Goal: Task Accomplishment & Management: Use online tool/utility

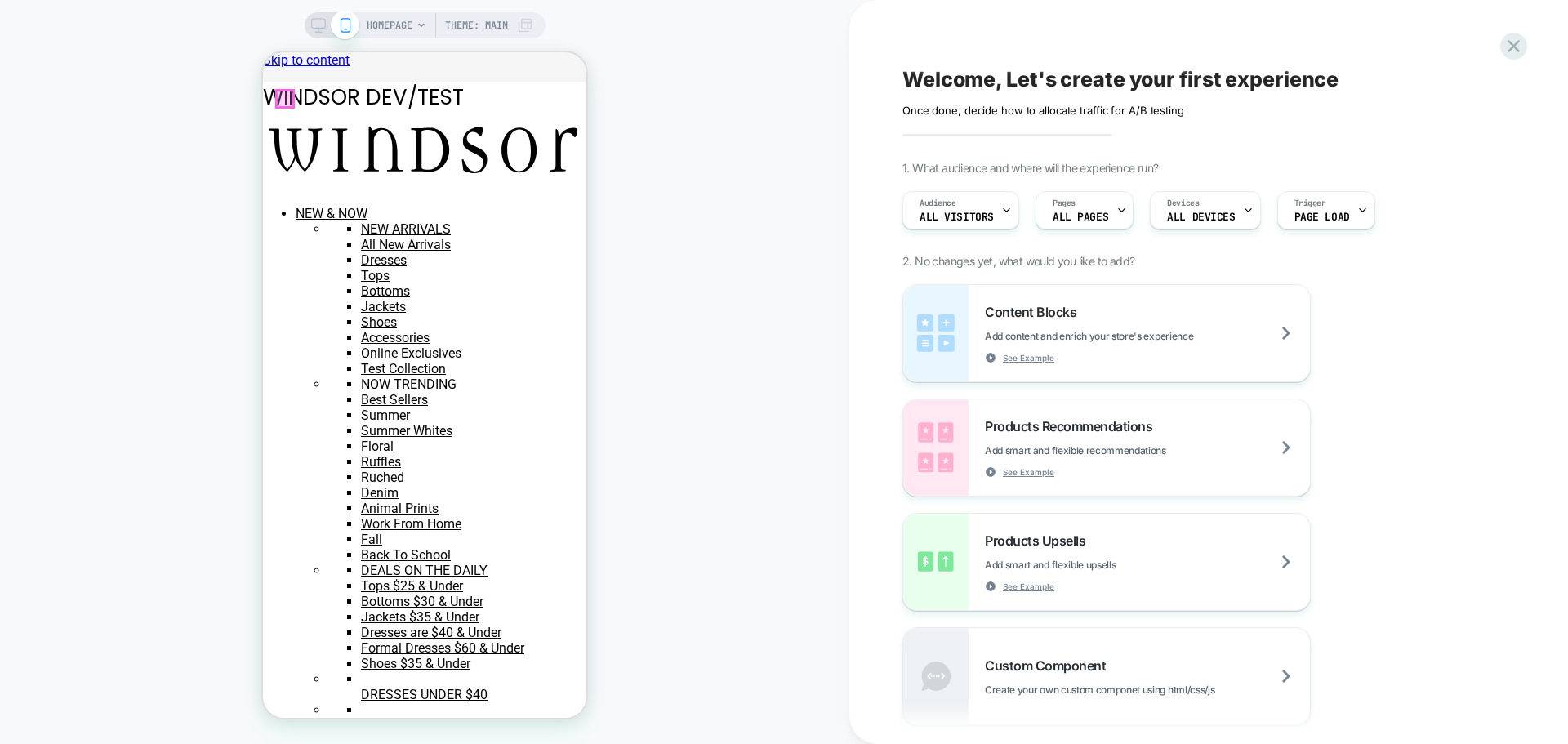
click at [289, 100] on div at bounding box center [285, 99] width 16 height 16
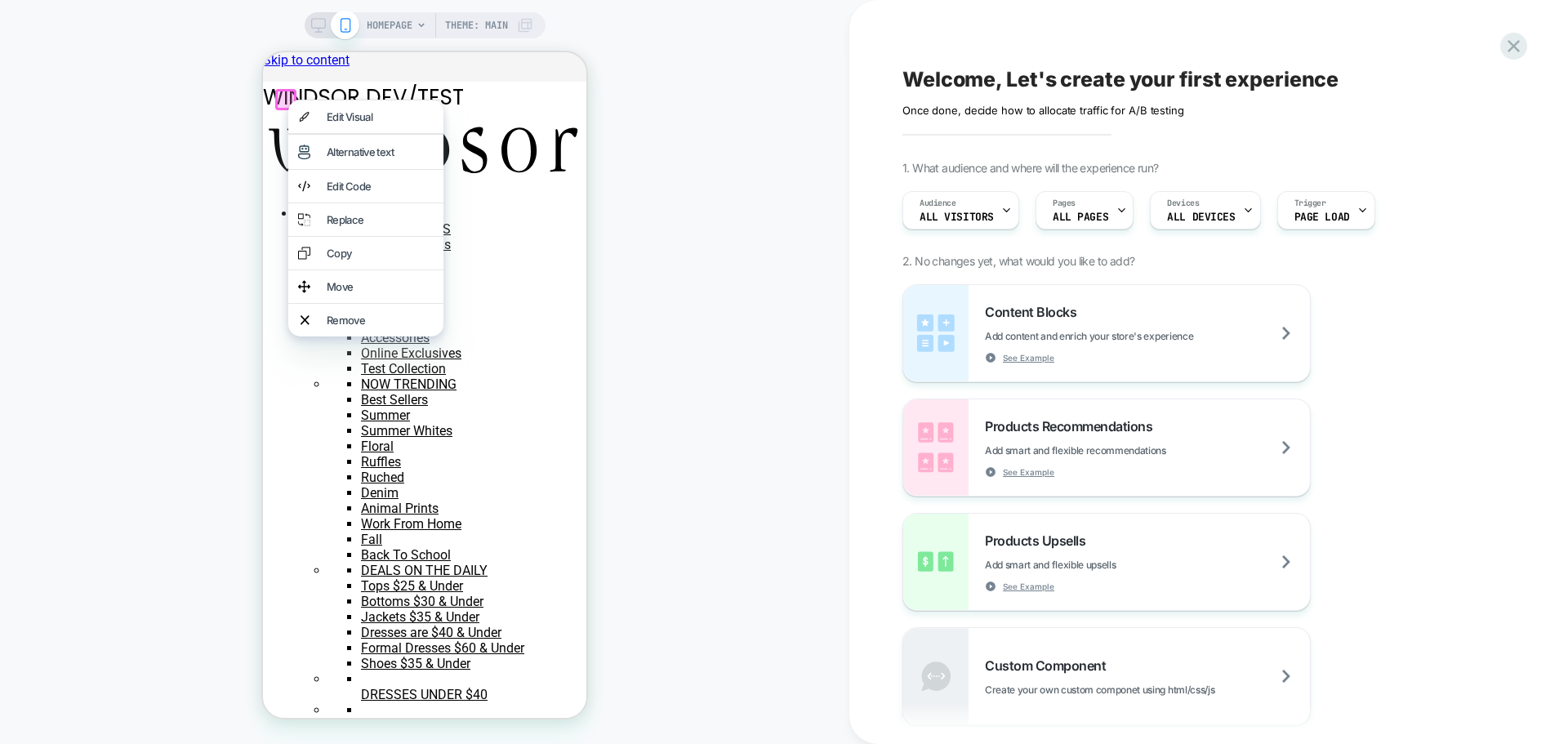
click at [762, 172] on div "HOMEPAGE Theme: MAIN" at bounding box center [424, 372] width 850 height 711
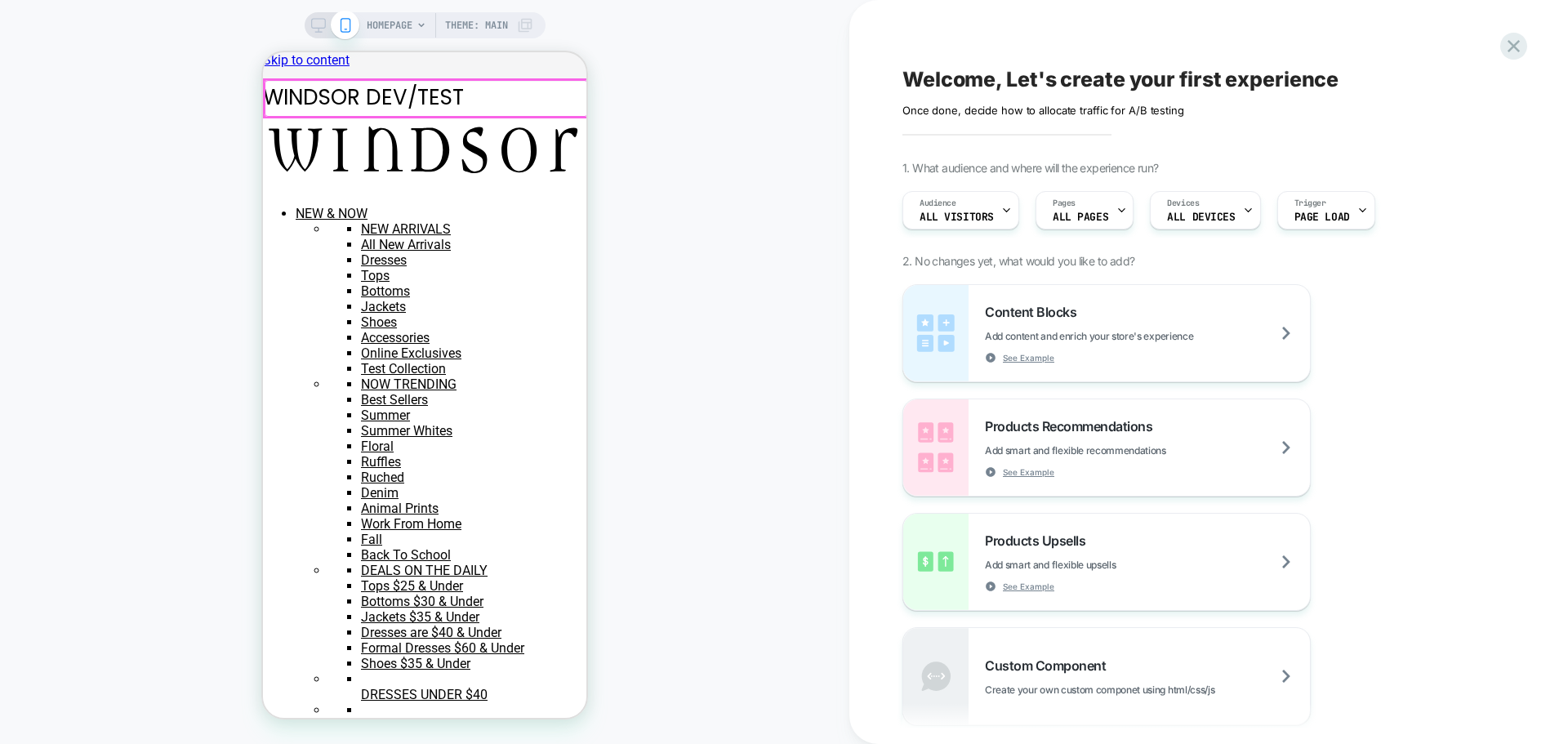
click at [278, 95] on div at bounding box center [425, 98] width 323 height 37
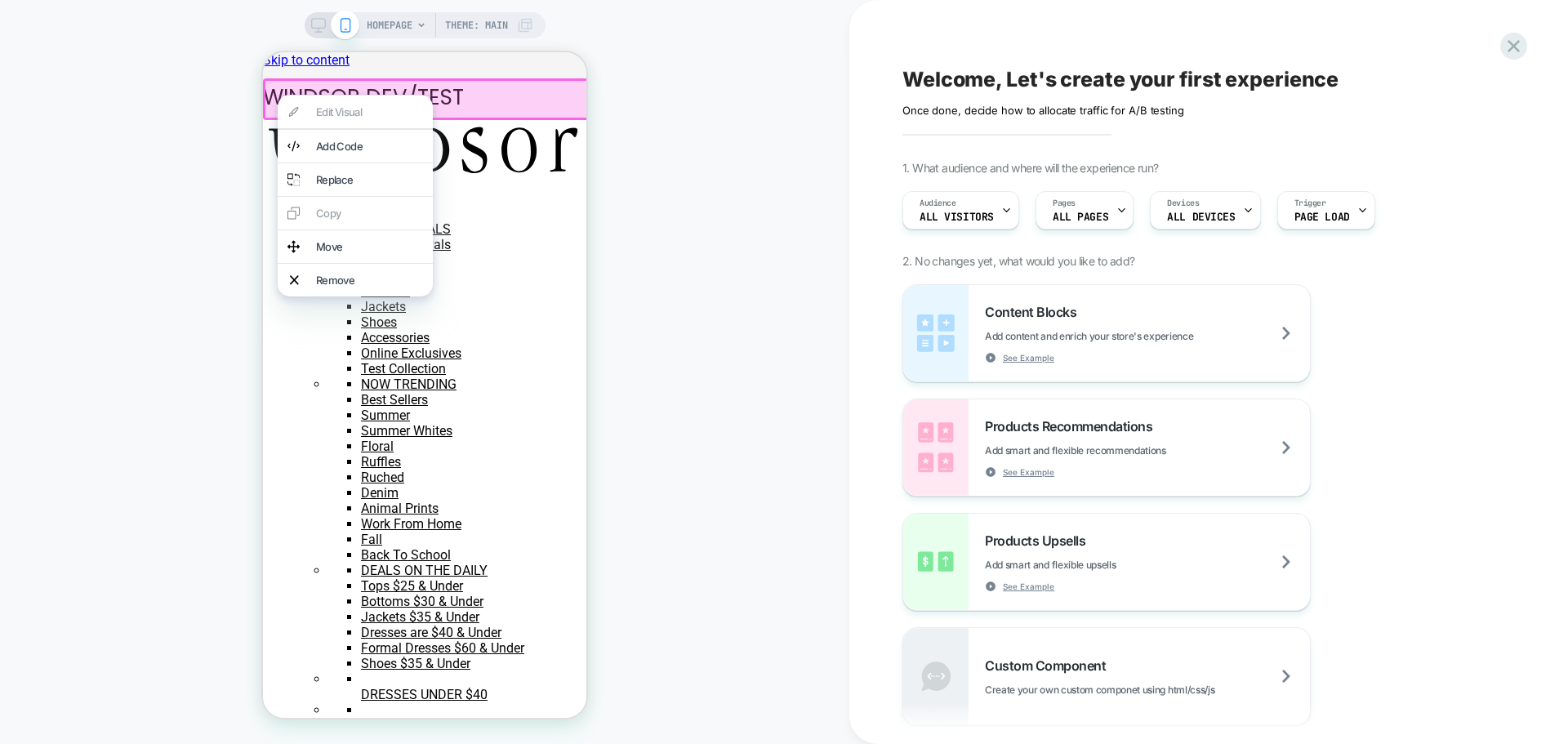
click at [689, 144] on div "HOMEPAGE Theme: MAIN" at bounding box center [424, 372] width 850 height 711
click at [702, 103] on div "HOMEPAGE Theme: MAIN" at bounding box center [424, 372] width 850 height 711
click at [692, 119] on div "HOMEPAGE Theme: MAIN" at bounding box center [424, 372] width 850 height 711
click at [195, 165] on div "HOMEPAGE Theme: MAIN" at bounding box center [424, 372] width 850 height 711
click at [1514, 50] on icon at bounding box center [1514, 46] width 22 height 22
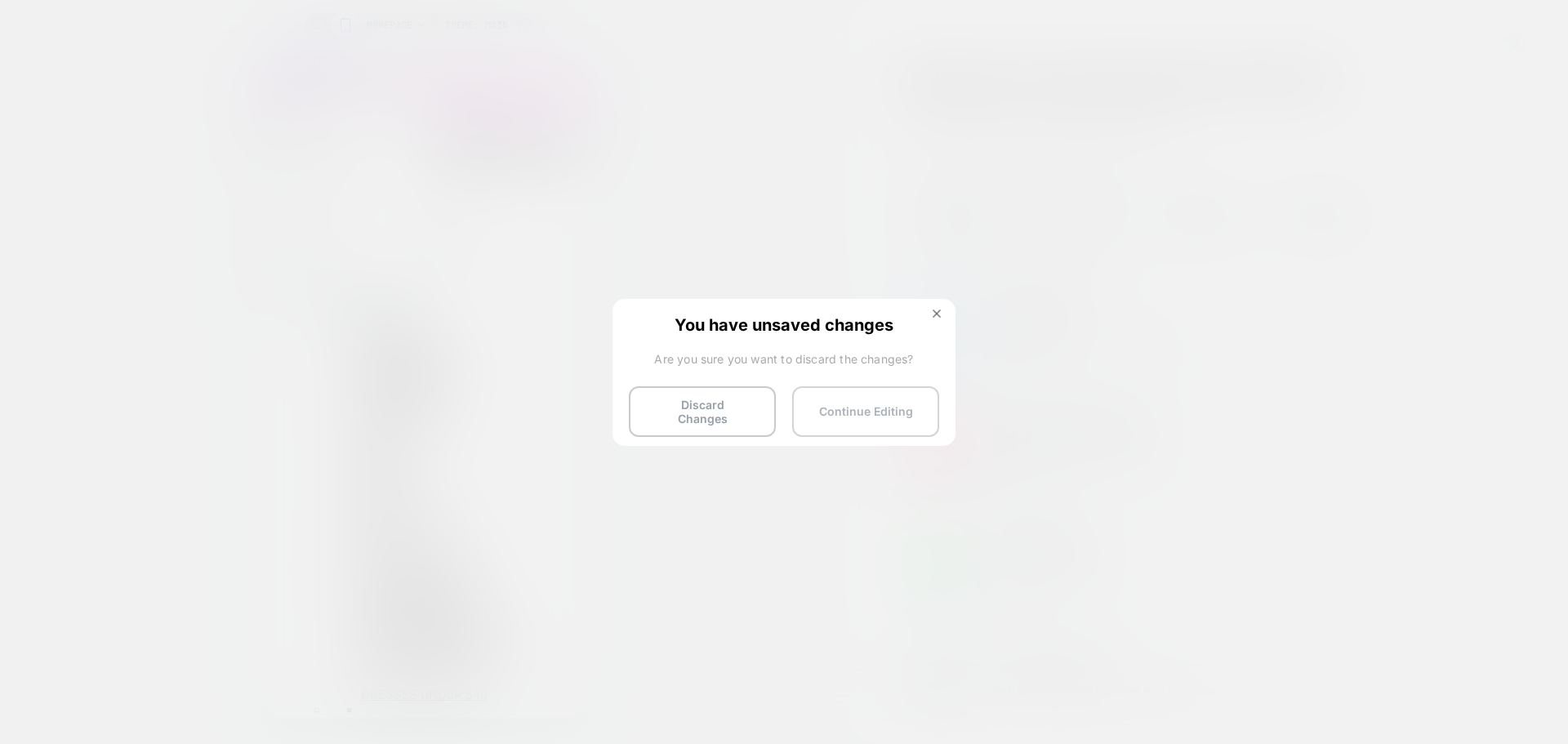
click at [815, 409] on button "Continue Editing" at bounding box center [865, 412] width 147 height 51
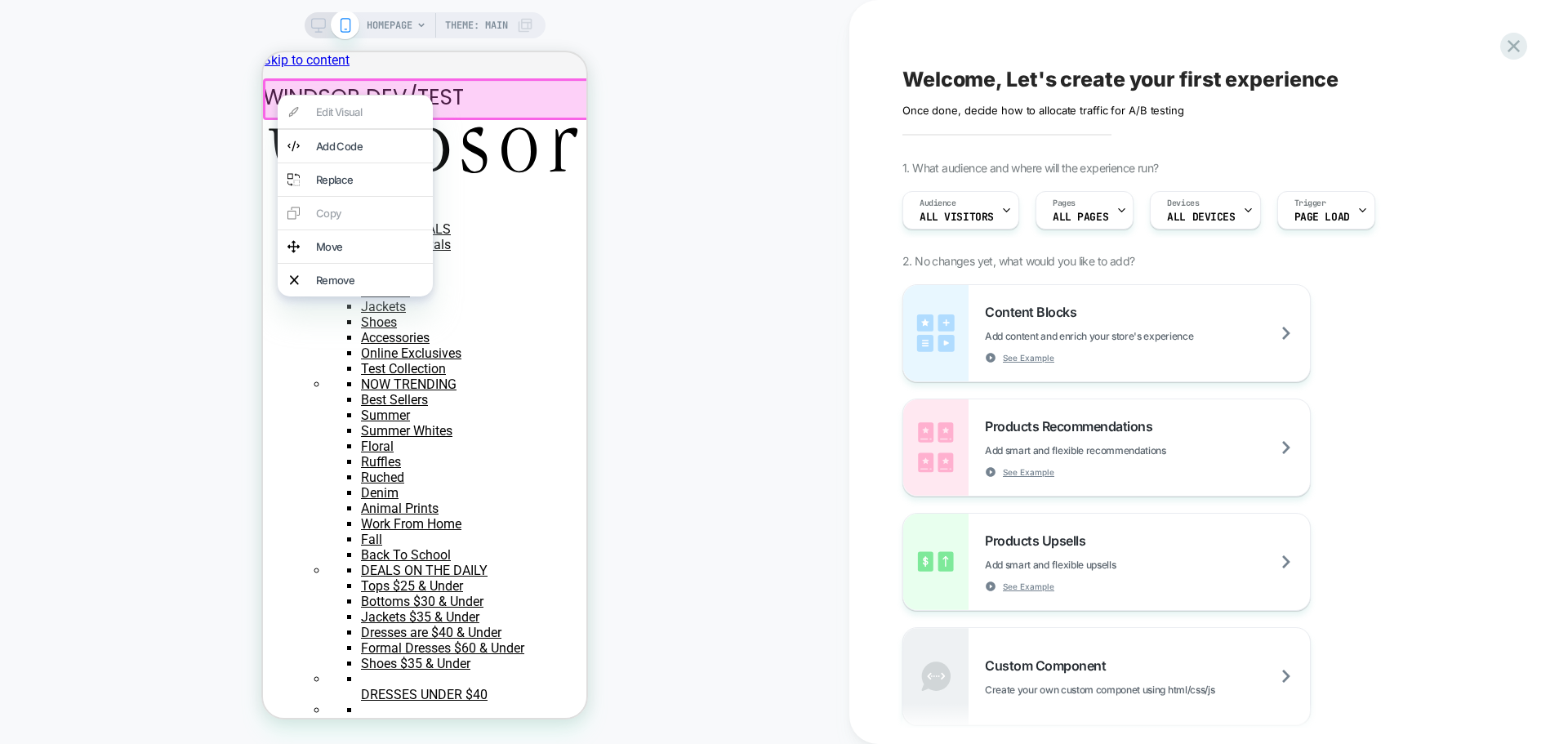
click at [768, 289] on div "HOMEPAGE Theme: MAIN" at bounding box center [424, 372] width 850 height 711
click at [198, 69] on div "HOMEPAGE Theme: MAIN" at bounding box center [424, 372] width 850 height 711
click at [456, 26] on span "Theme: MAIN" at bounding box center [476, 25] width 62 height 26
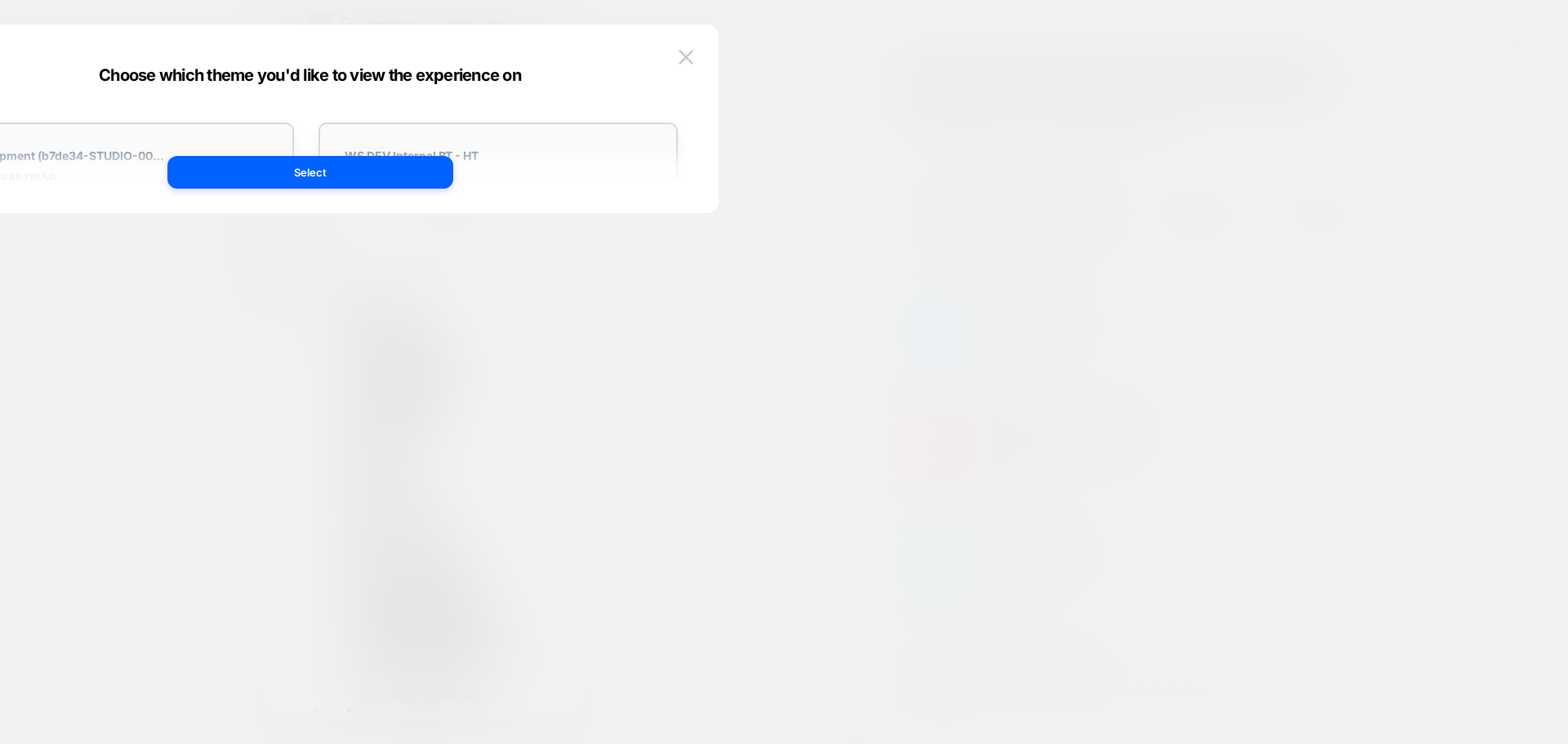
click at [692, 61] on img at bounding box center [686, 56] width 14 height 14
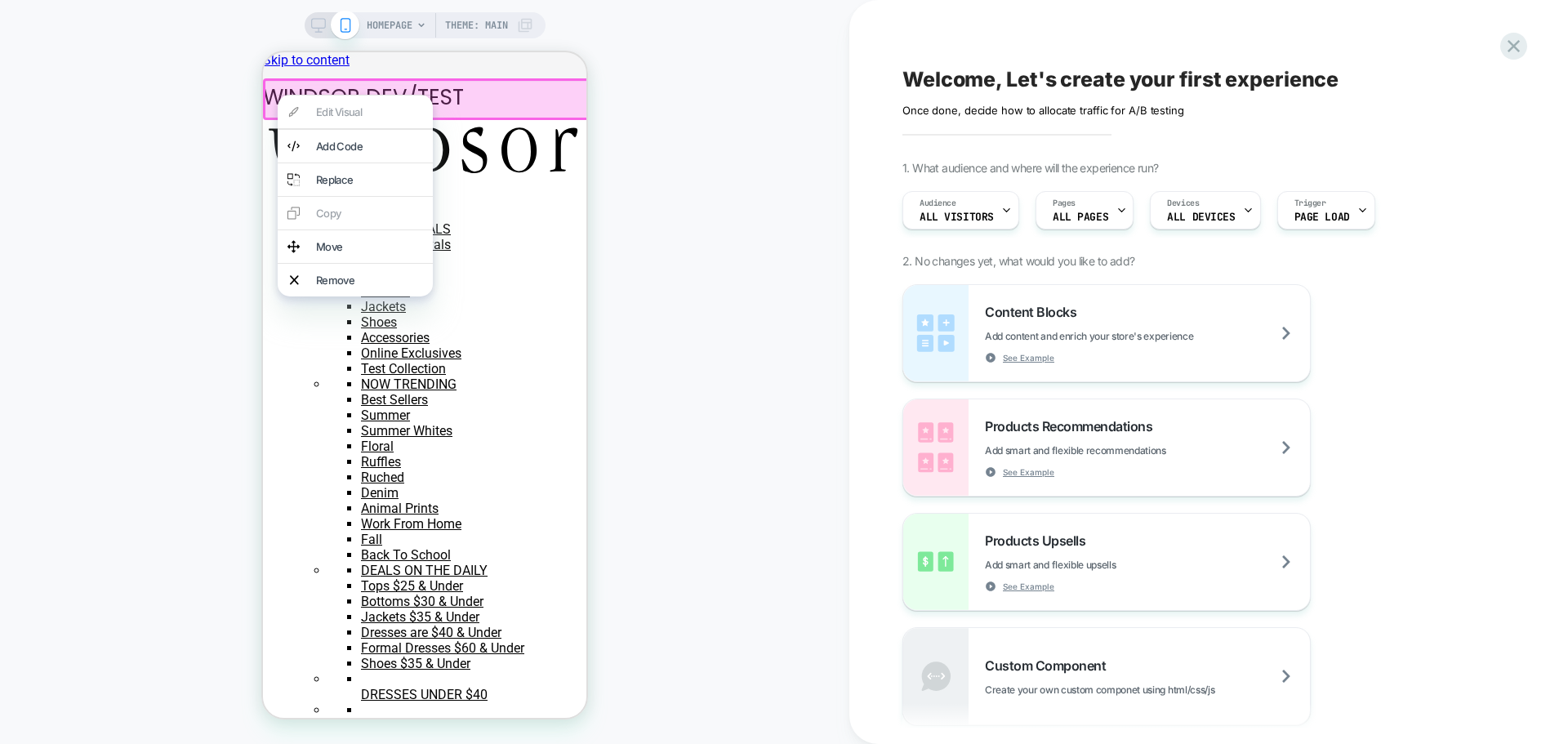
click at [205, 212] on div "HOMEPAGE Theme: MAIN" at bounding box center [424, 372] width 850 height 711
click at [967, 213] on span "All Visitors" at bounding box center [956, 217] width 74 height 12
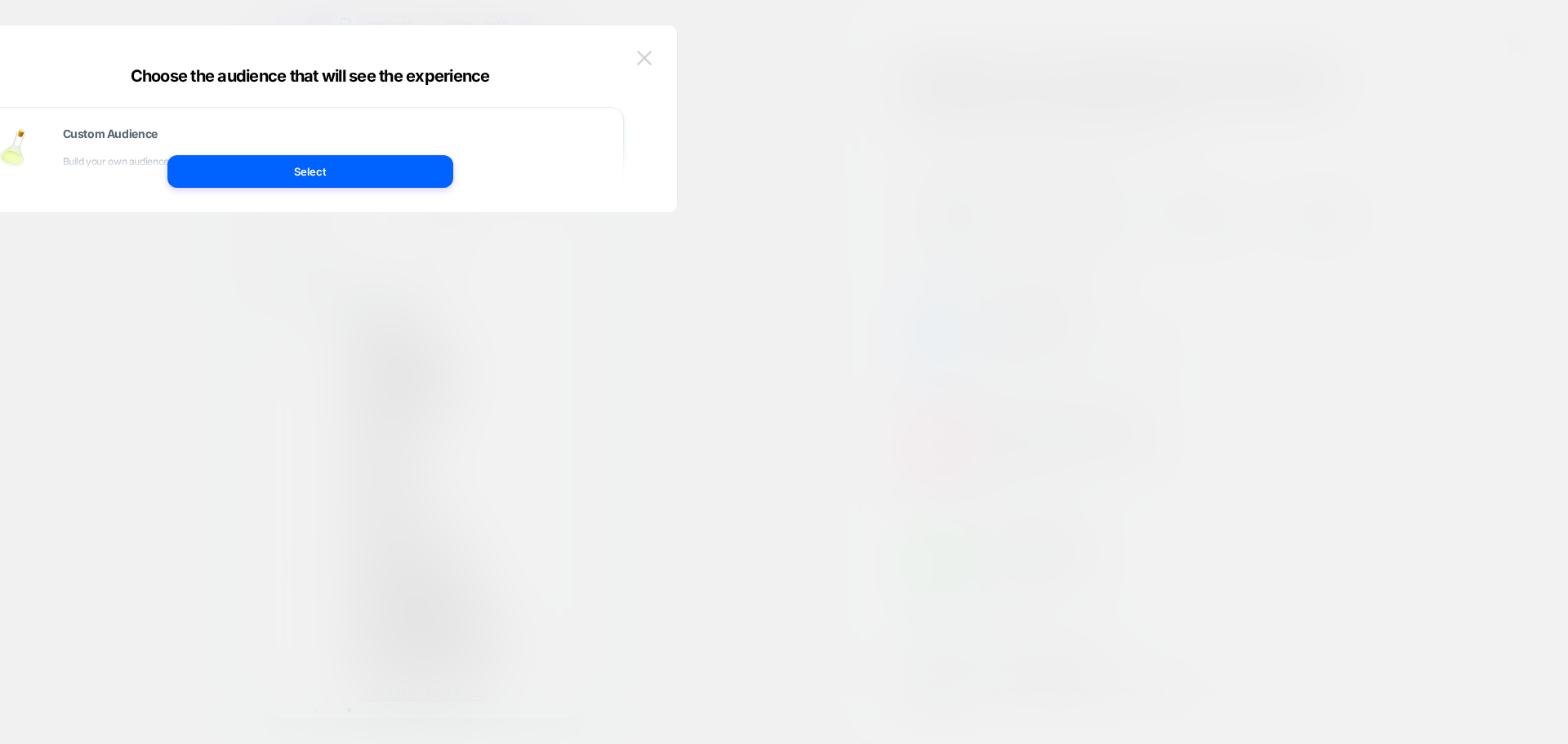
click at [642, 49] on button at bounding box center [643, 58] width 24 height 24
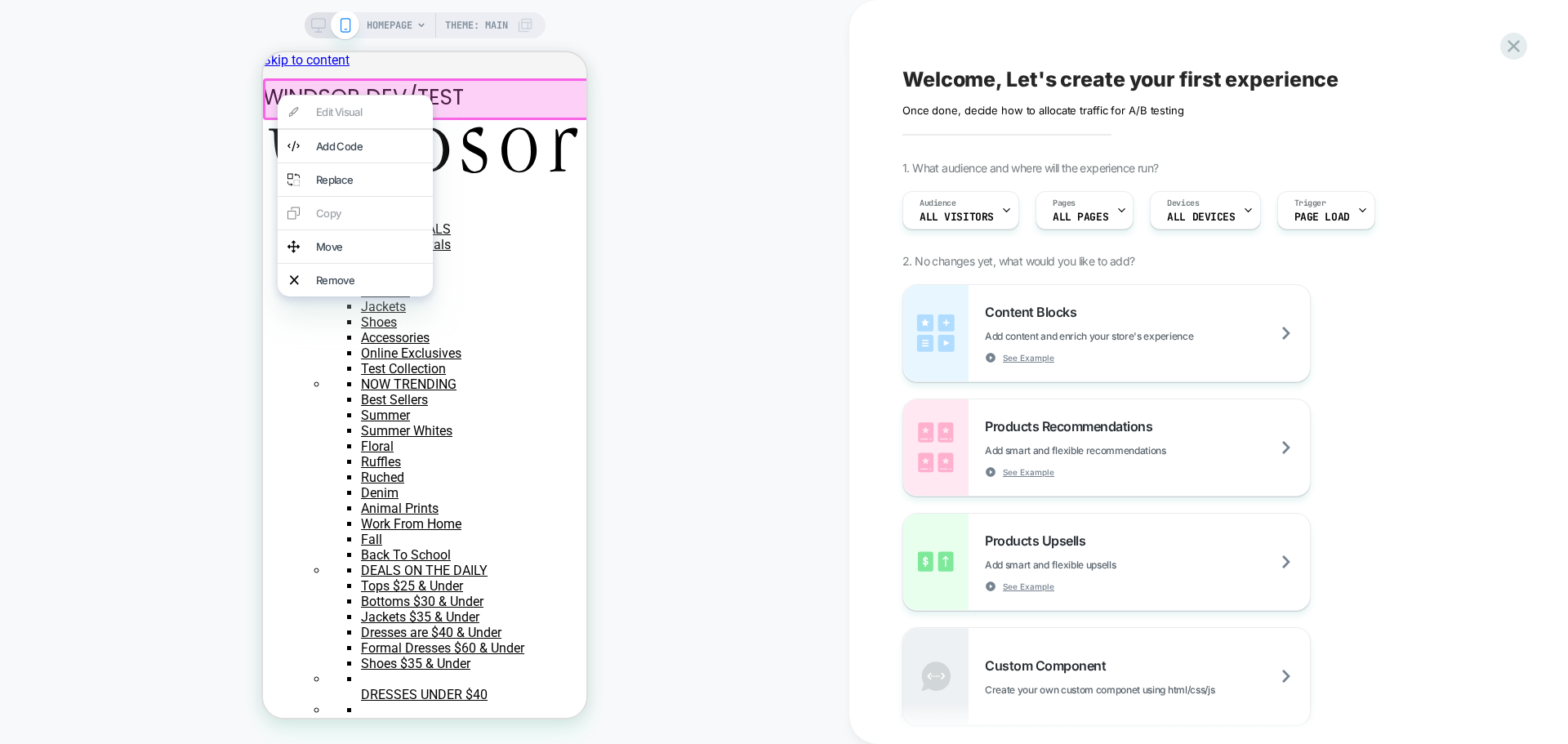
click at [289, 107] on div "Edit Visual Add Code Replace Copy Move Remove" at bounding box center [355, 196] width 155 height 202
click at [242, 120] on div "HOMEPAGE Theme: MAIN" at bounding box center [424, 372] width 850 height 711
click at [646, 173] on div "HOMEPAGE Theme: MAIN" at bounding box center [424, 372] width 850 height 711
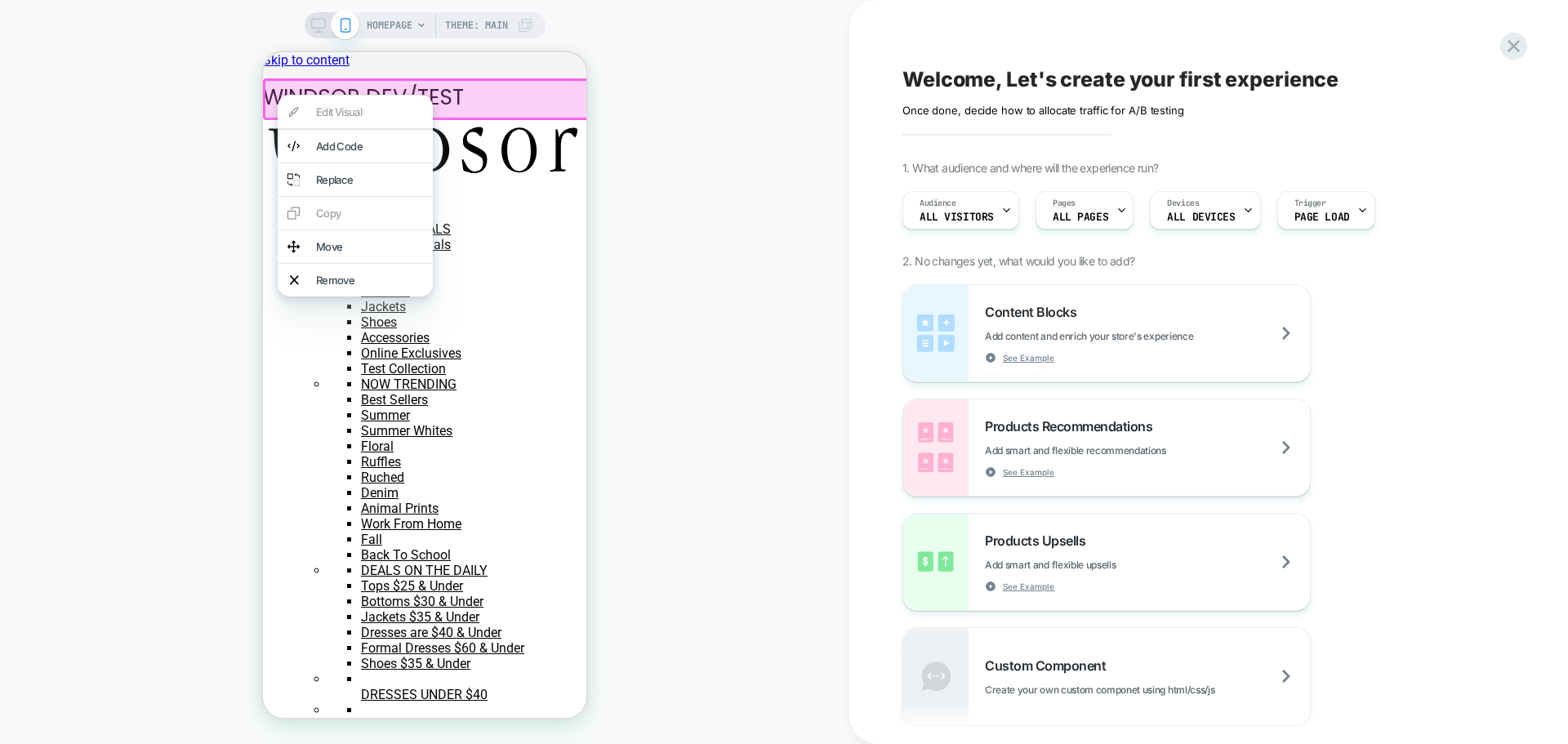
click at [289, 88] on div at bounding box center [427, 100] width 328 height 42
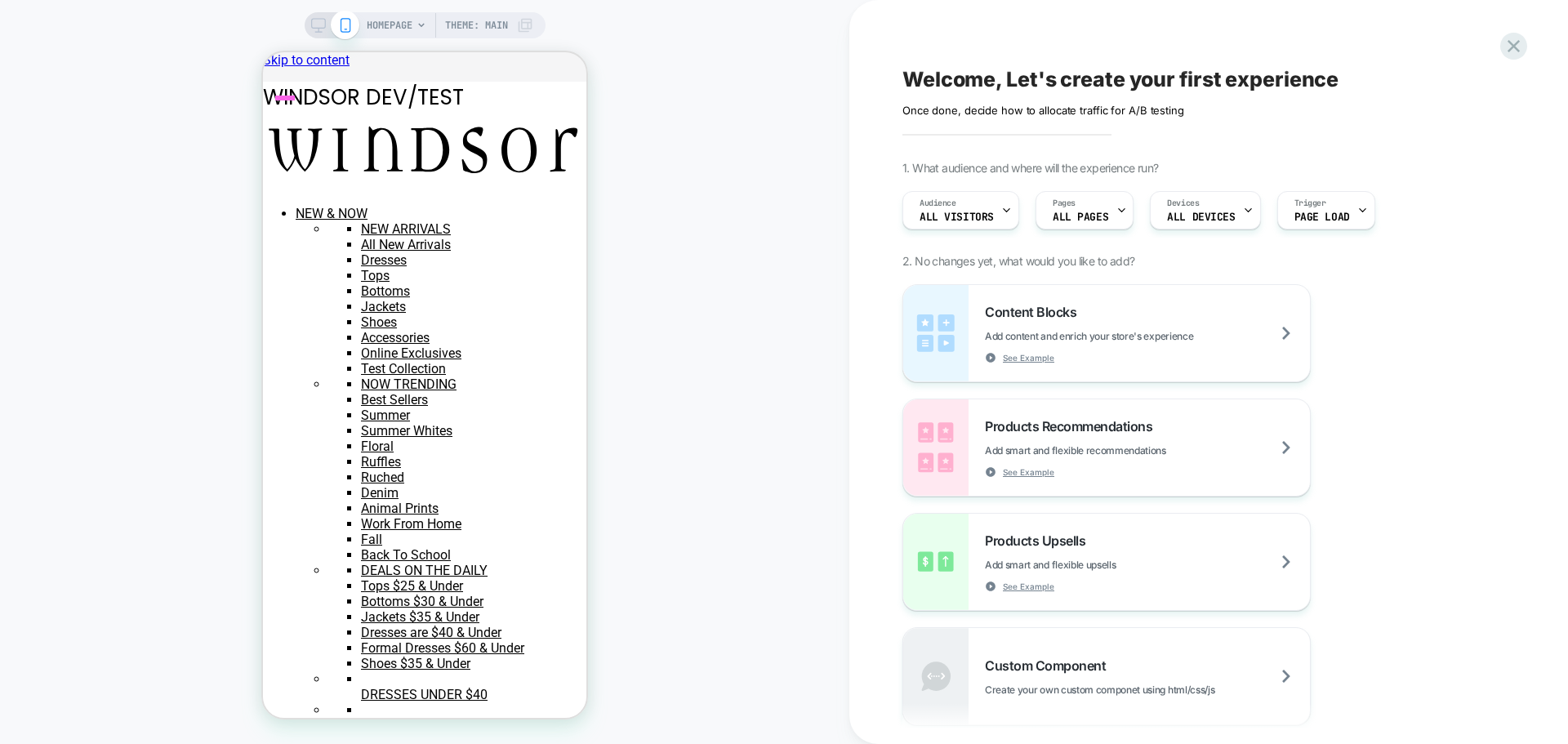
drag, startPoint x: 17, startPoint y: 44, endPoint x: 223, endPoint y: 147, distance: 230.3
click at [223, 147] on div "HOMEPAGE Theme: MAIN" at bounding box center [424, 372] width 850 height 711
click at [414, 25] on div "HOMEPAGE Theme: MAIN" at bounding box center [450, 25] width 166 height 26
click at [417, 25] on icon at bounding box center [421, 25] width 10 height 10
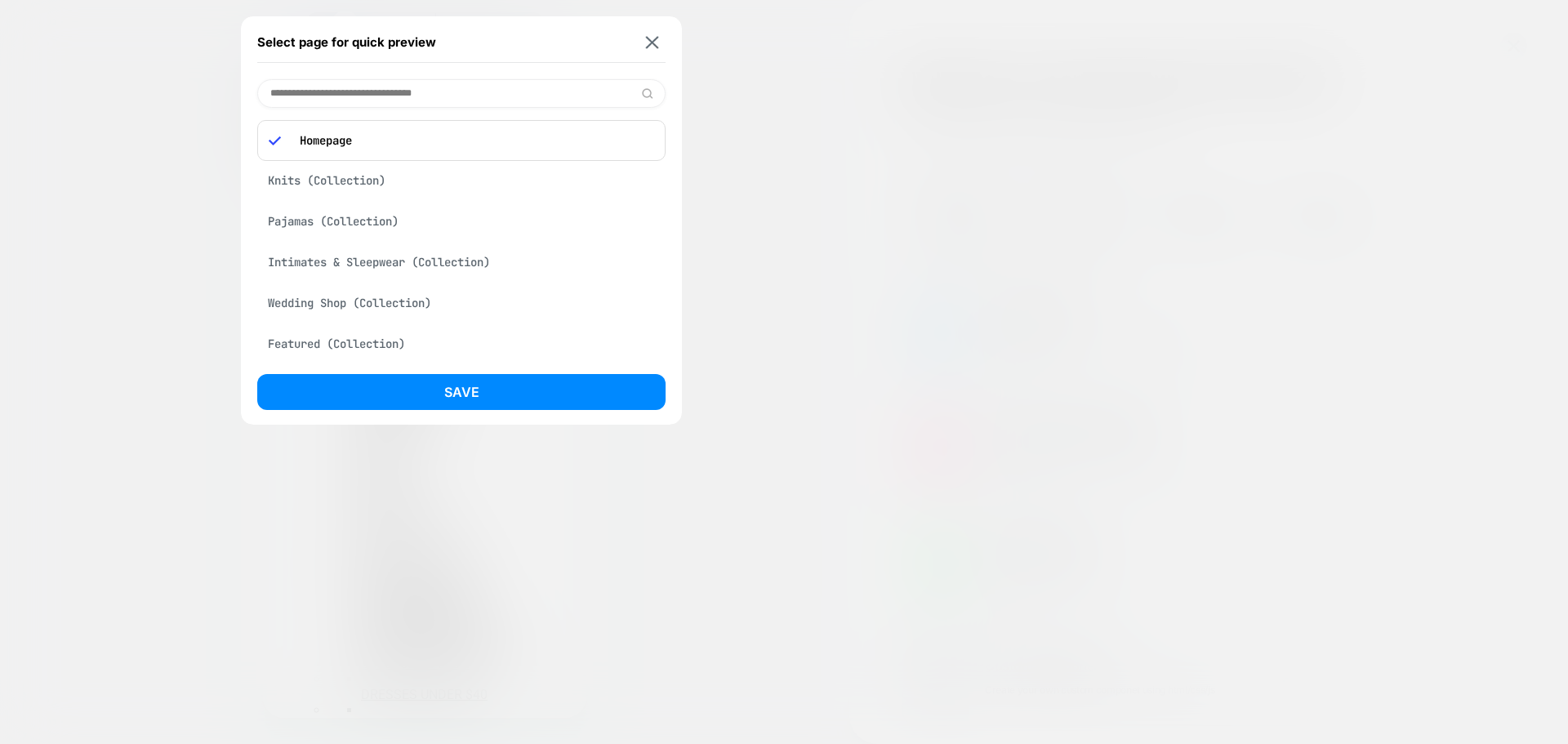
click at [306, 183] on div "Knits (Collection)" at bounding box center [461, 180] width 408 height 31
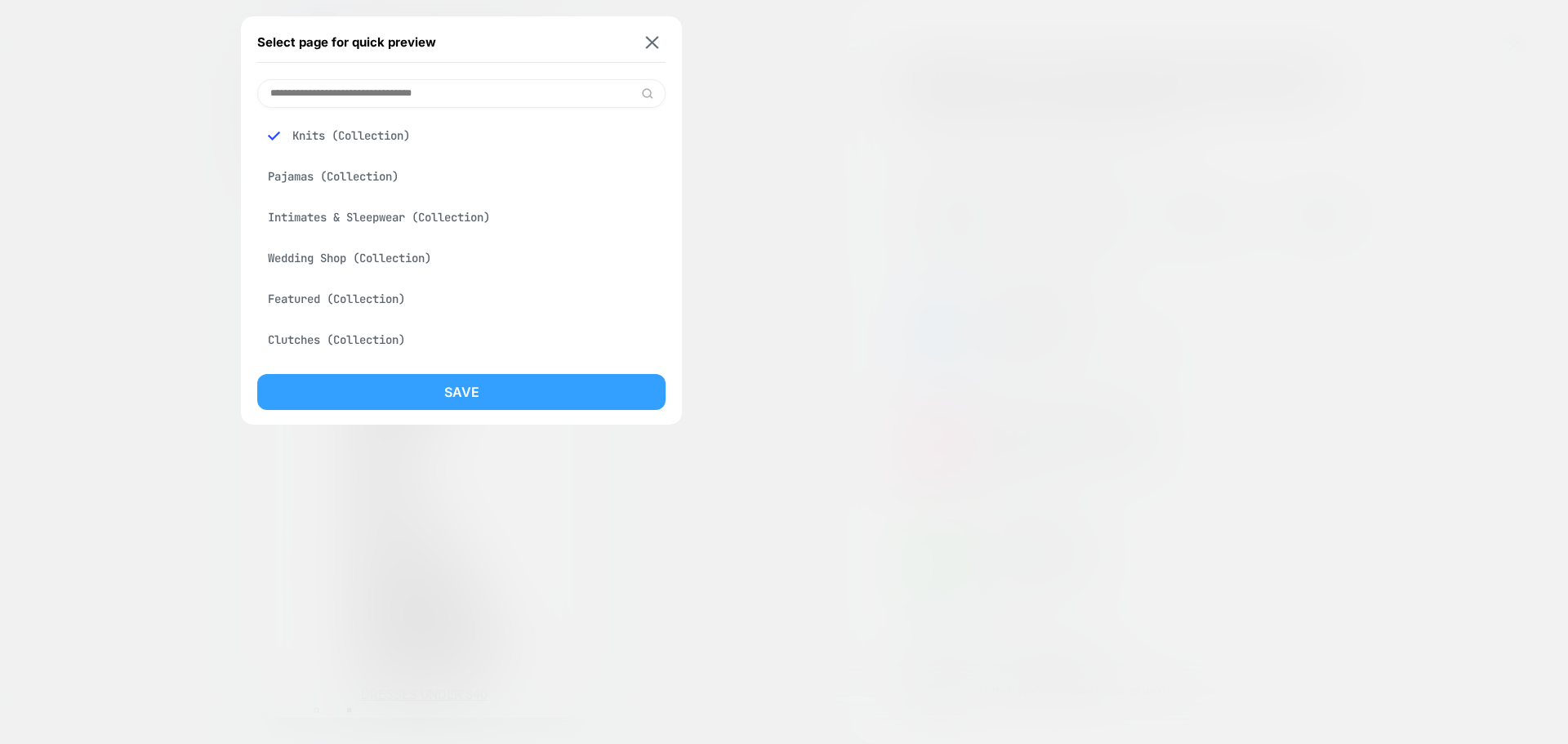
click at [496, 388] on button "Save" at bounding box center [461, 392] width 408 height 36
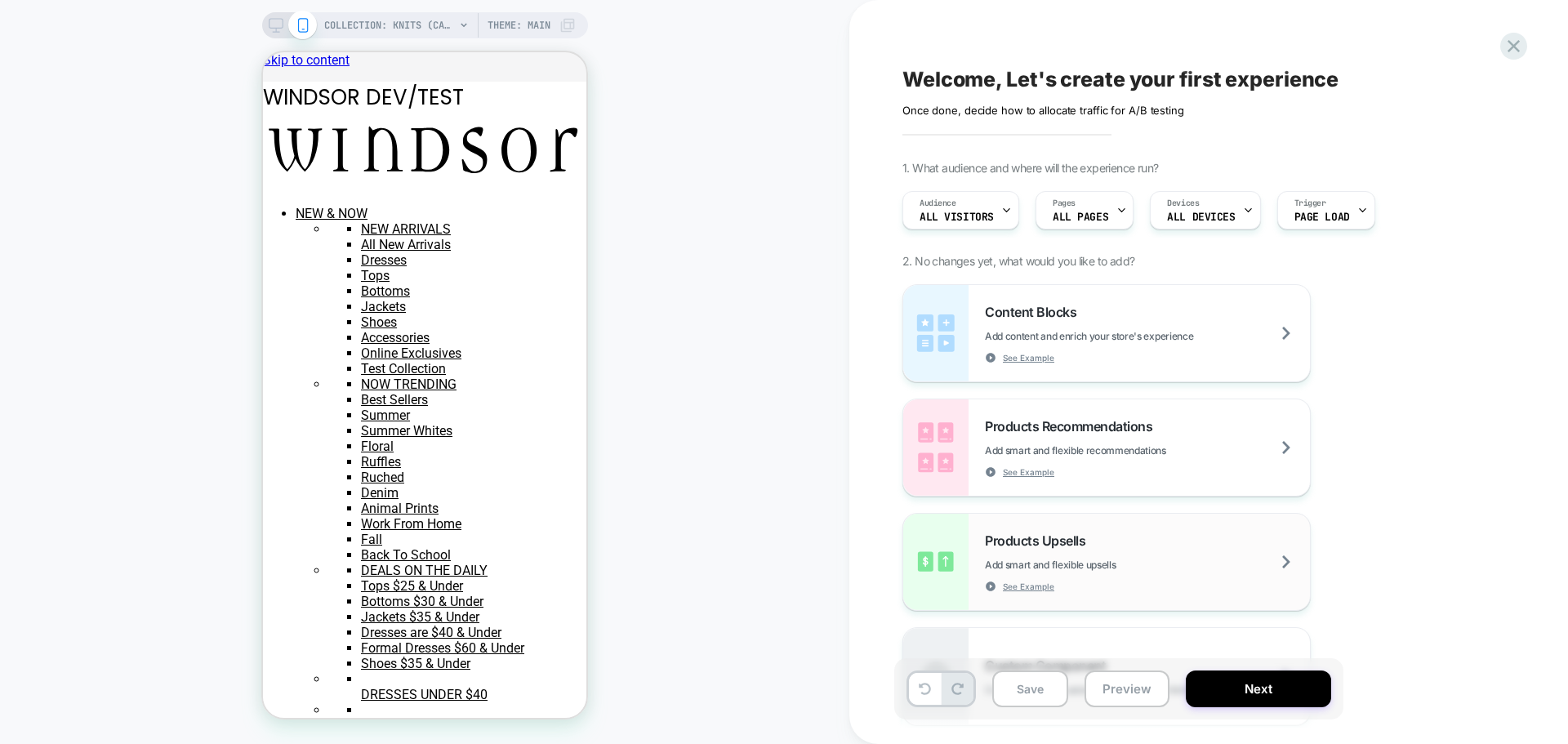
click at [1099, 540] on div "Products Upsells Add smart and flexible upsells See Example" at bounding box center [1146, 562] width 325 height 60
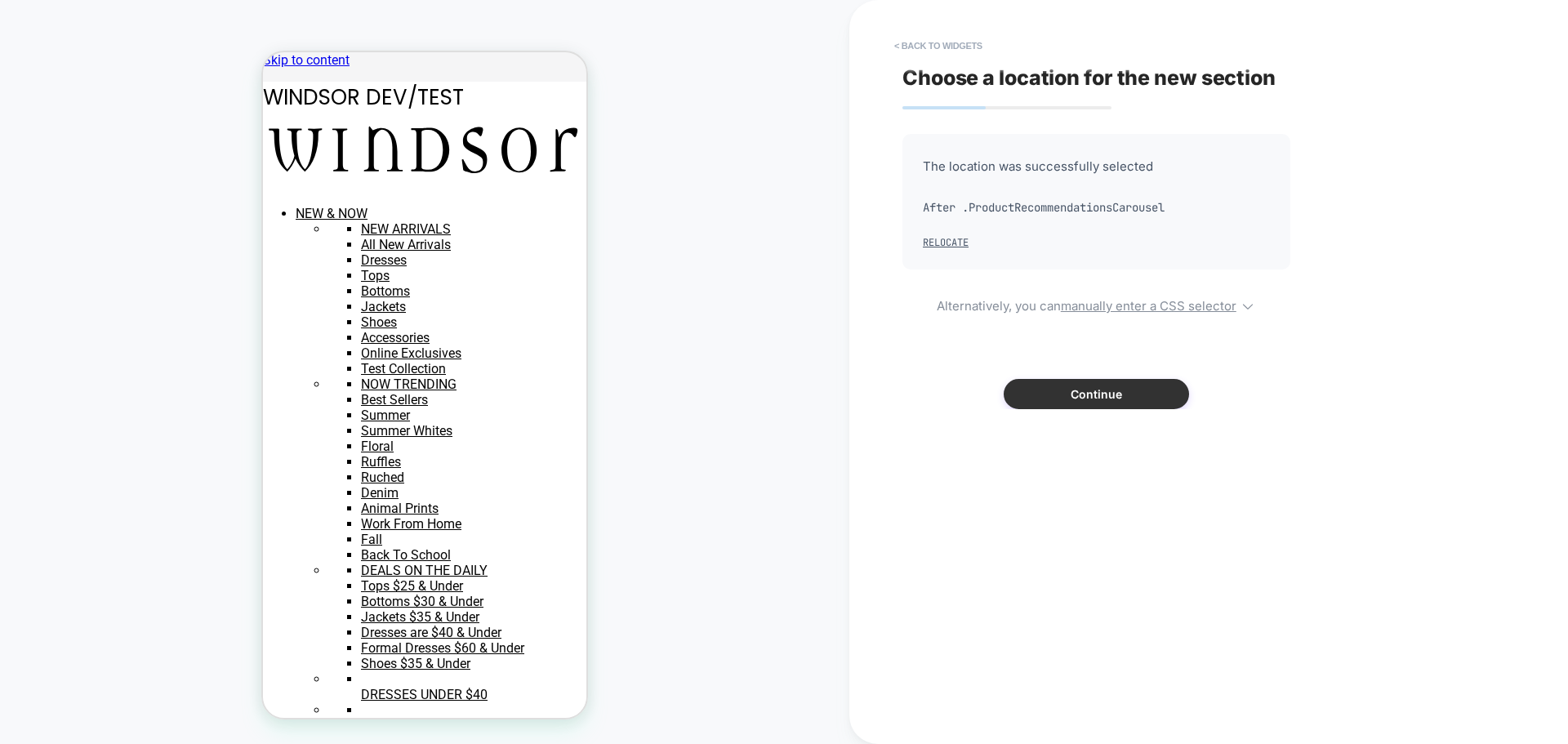
click at [1127, 389] on button "Continue" at bounding box center [1096, 394] width 185 height 30
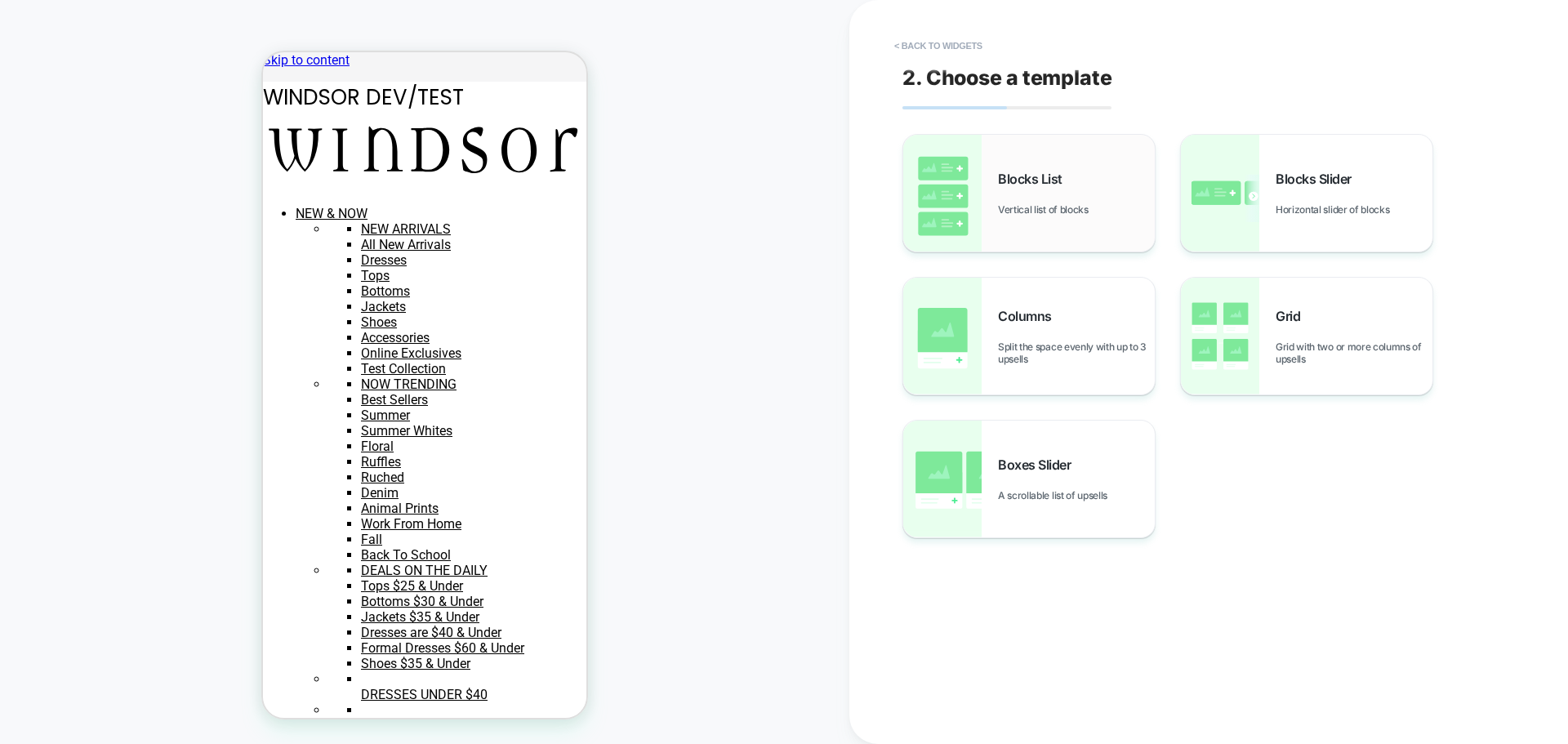
click at [1007, 205] on span "Vertical list of blocks" at bounding box center [1047, 210] width 99 height 13
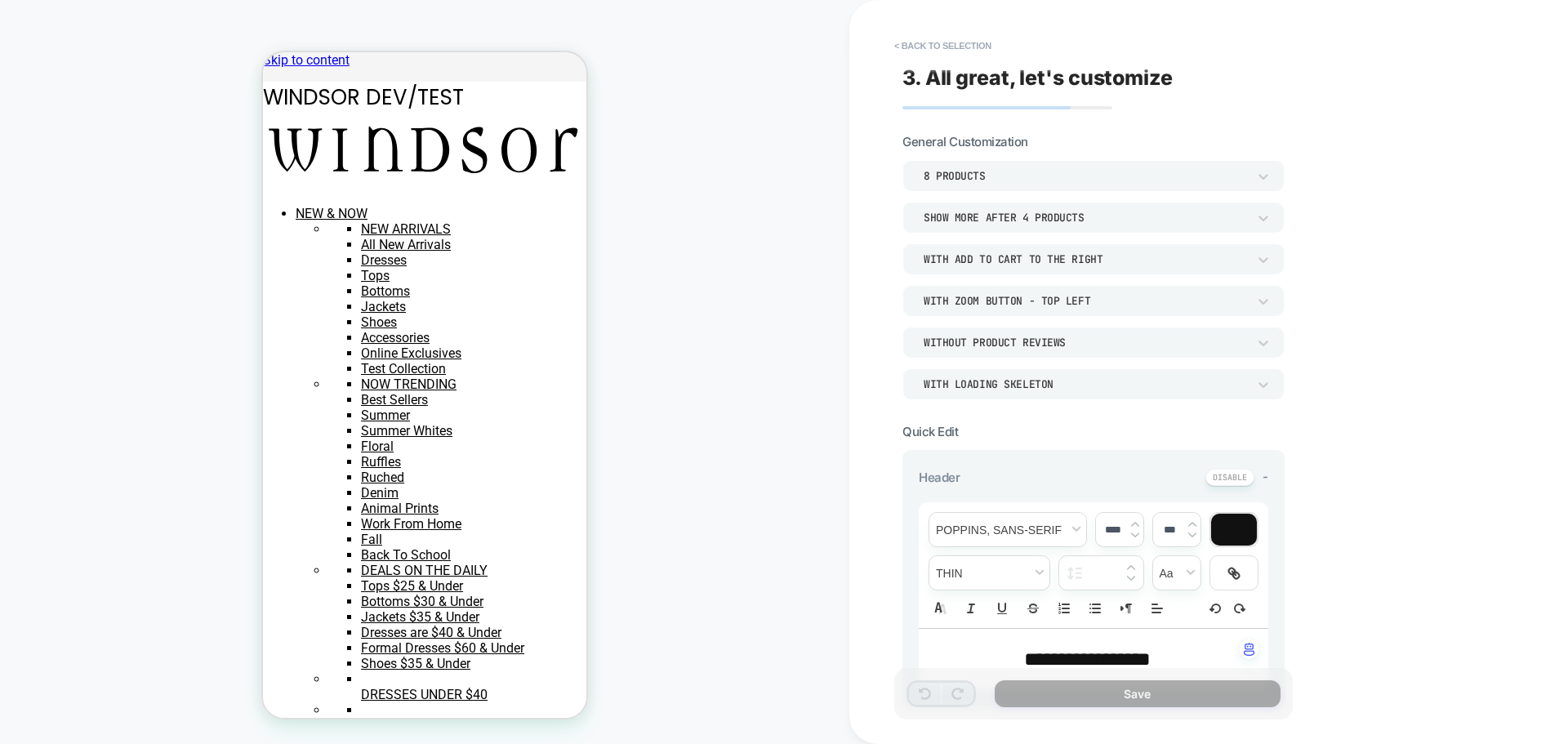
click at [1001, 257] on div "With add to cart to the right" at bounding box center [1085, 259] width 323 height 14
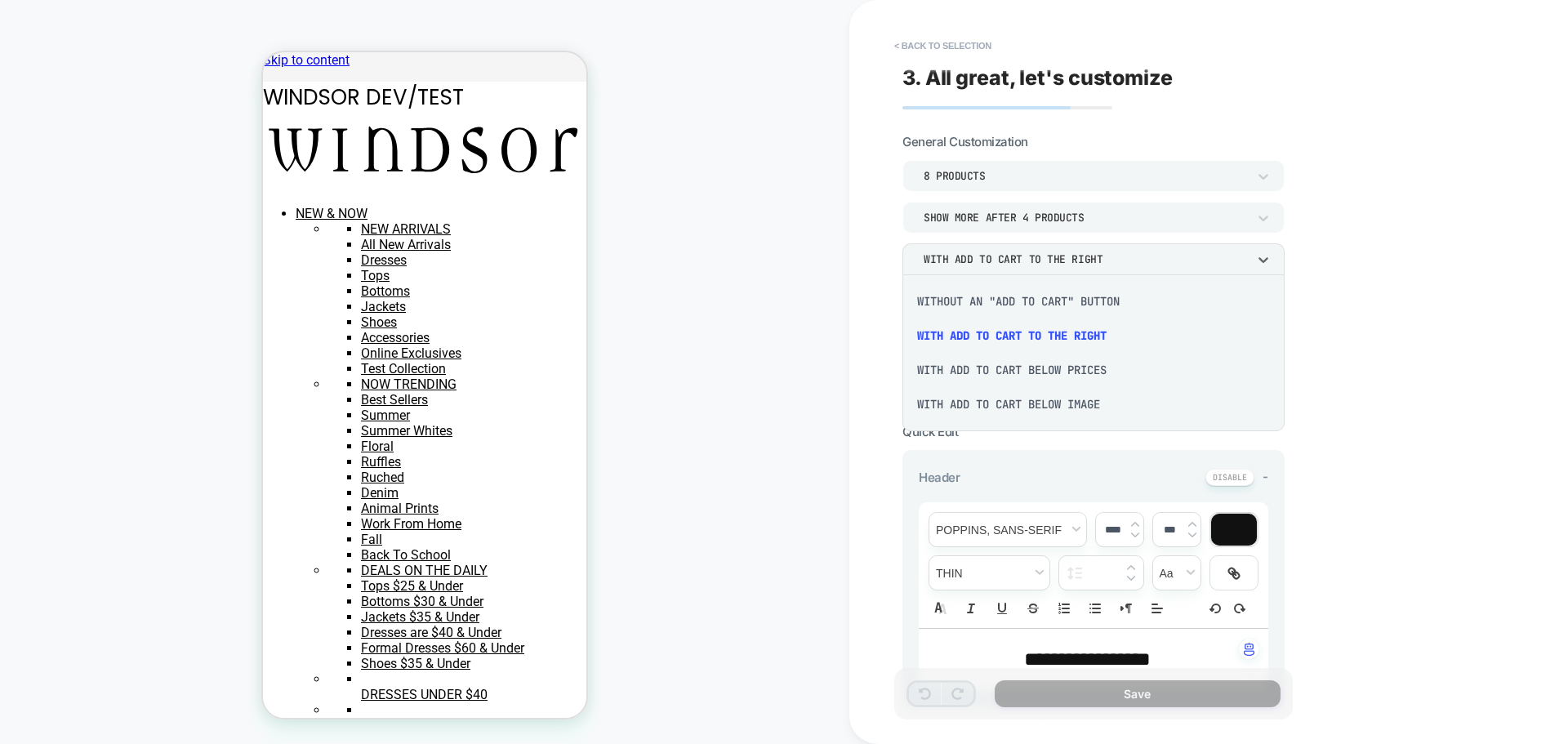
click at [896, 232] on div at bounding box center [784, 372] width 1568 height 744
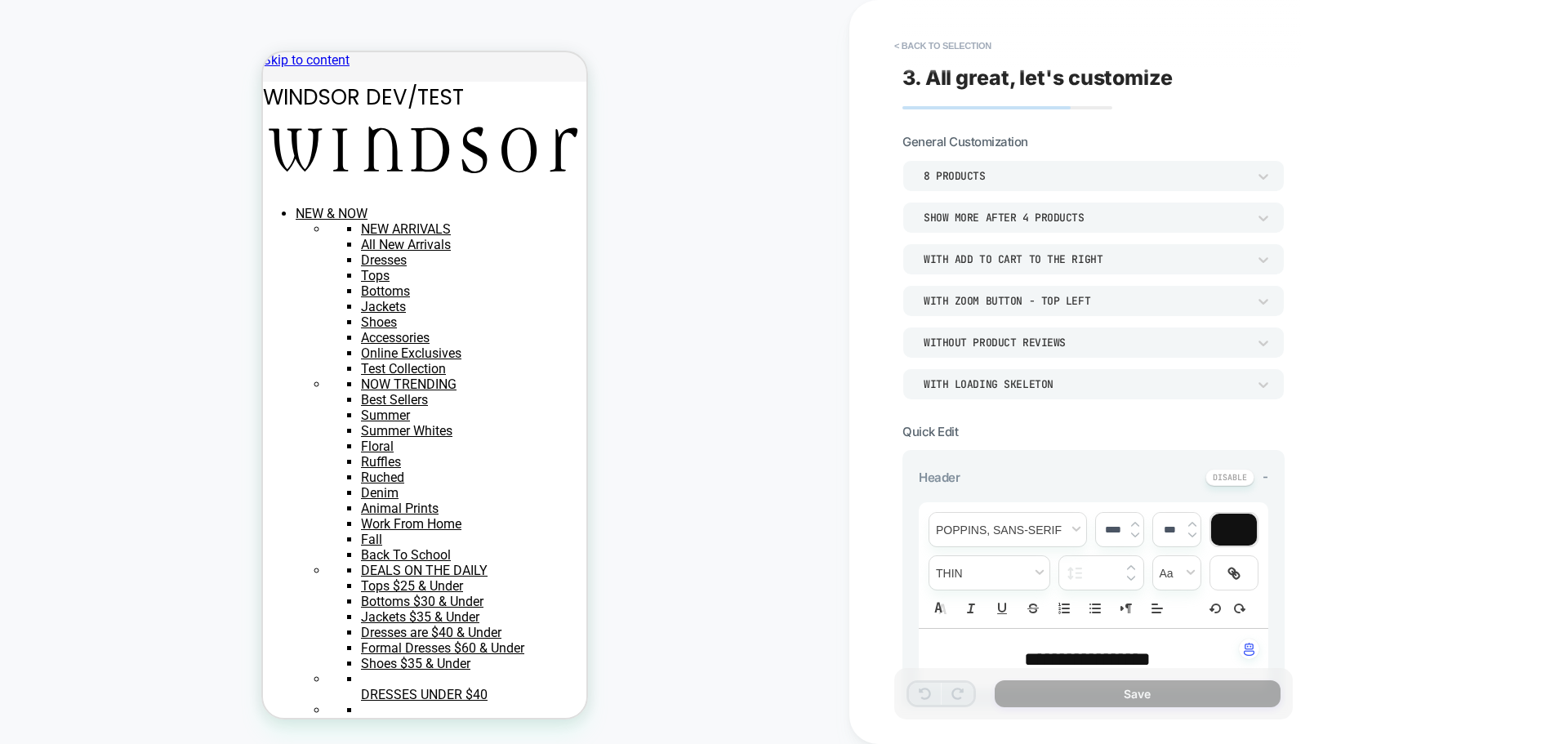
click at [956, 300] on div "With Zoom Button - Top Left" at bounding box center [1085, 300] width 323 height 14
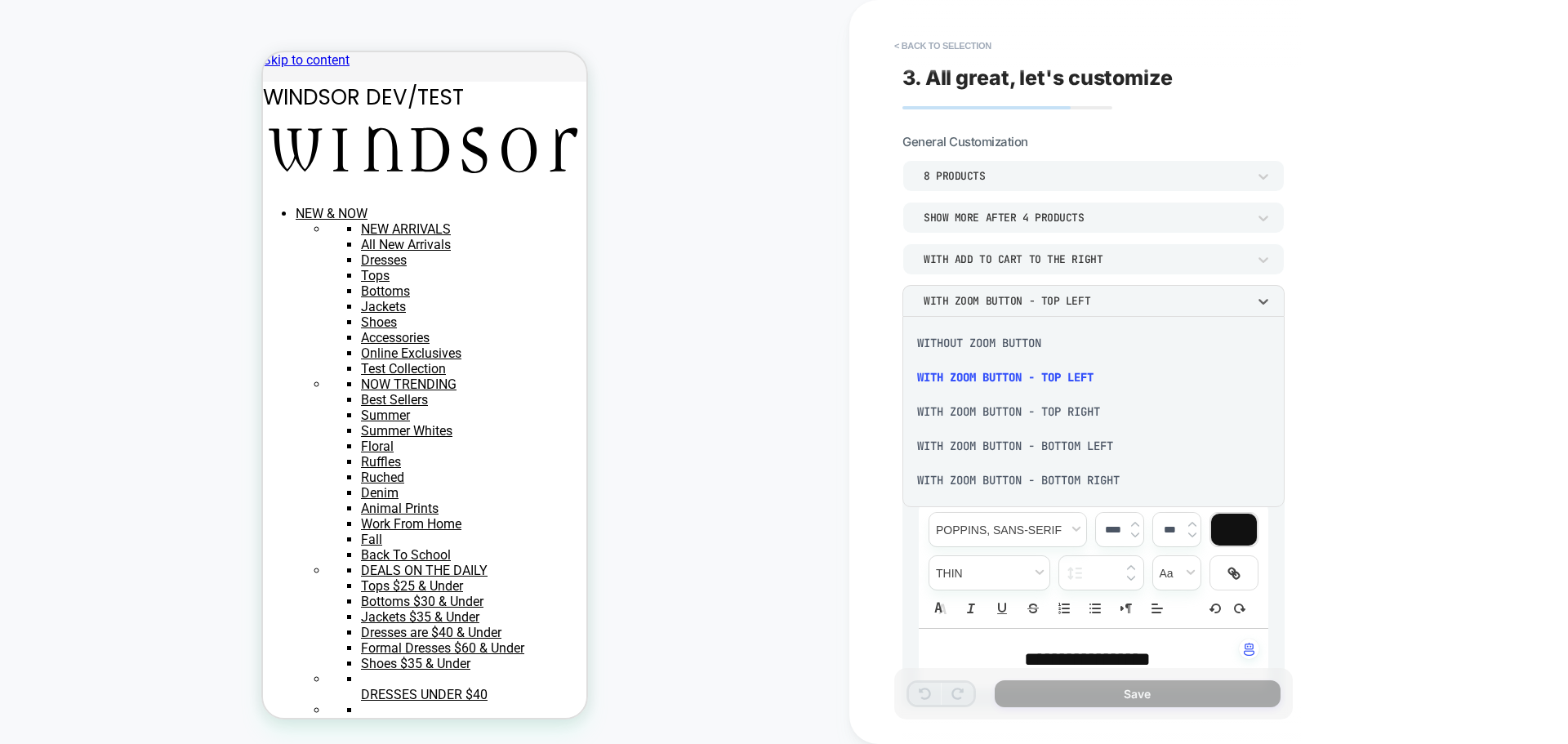
click at [984, 346] on div "Without Zoom Button" at bounding box center [1093, 343] width 369 height 34
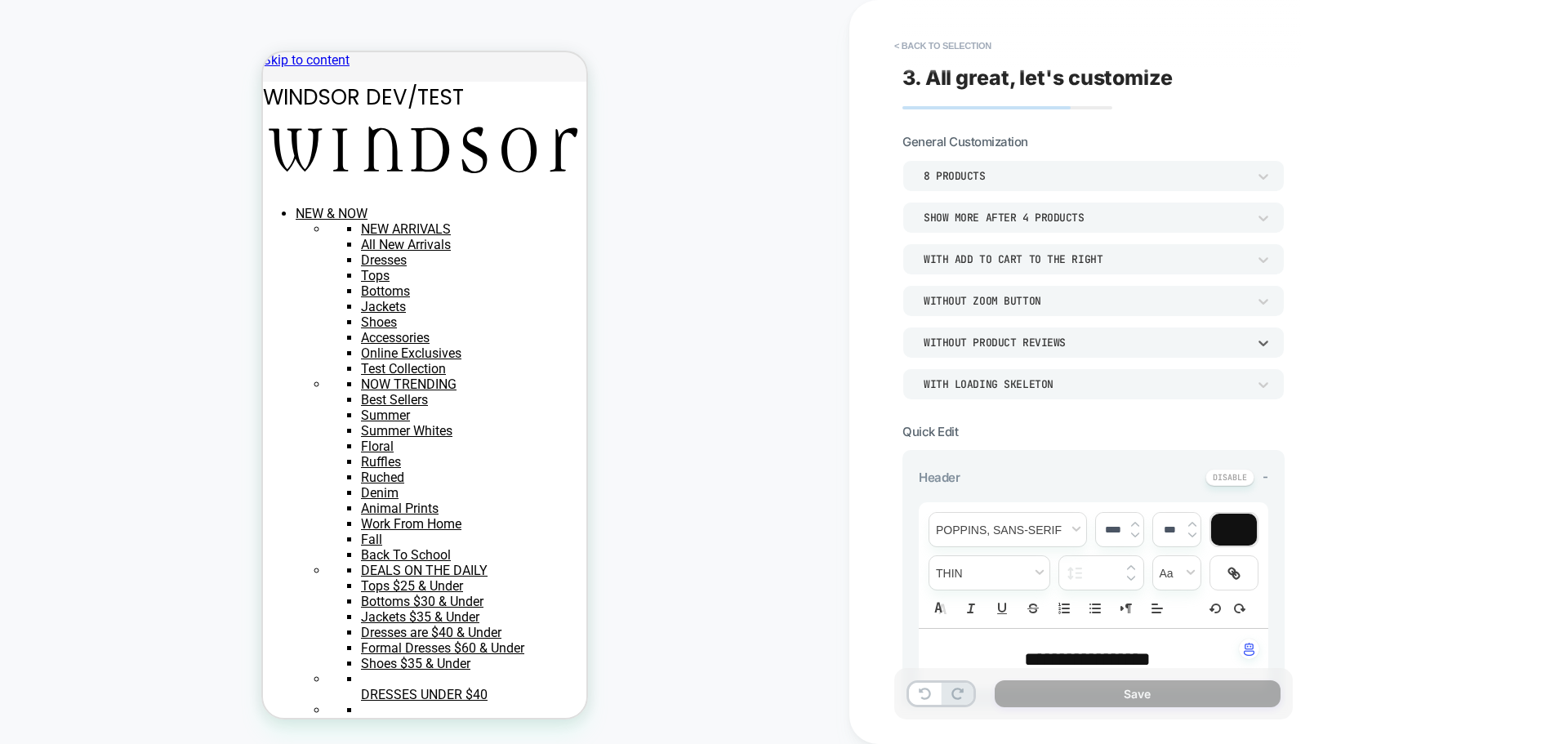
click at [975, 346] on div "Without Product Reviews" at bounding box center [1085, 342] width 323 height 14
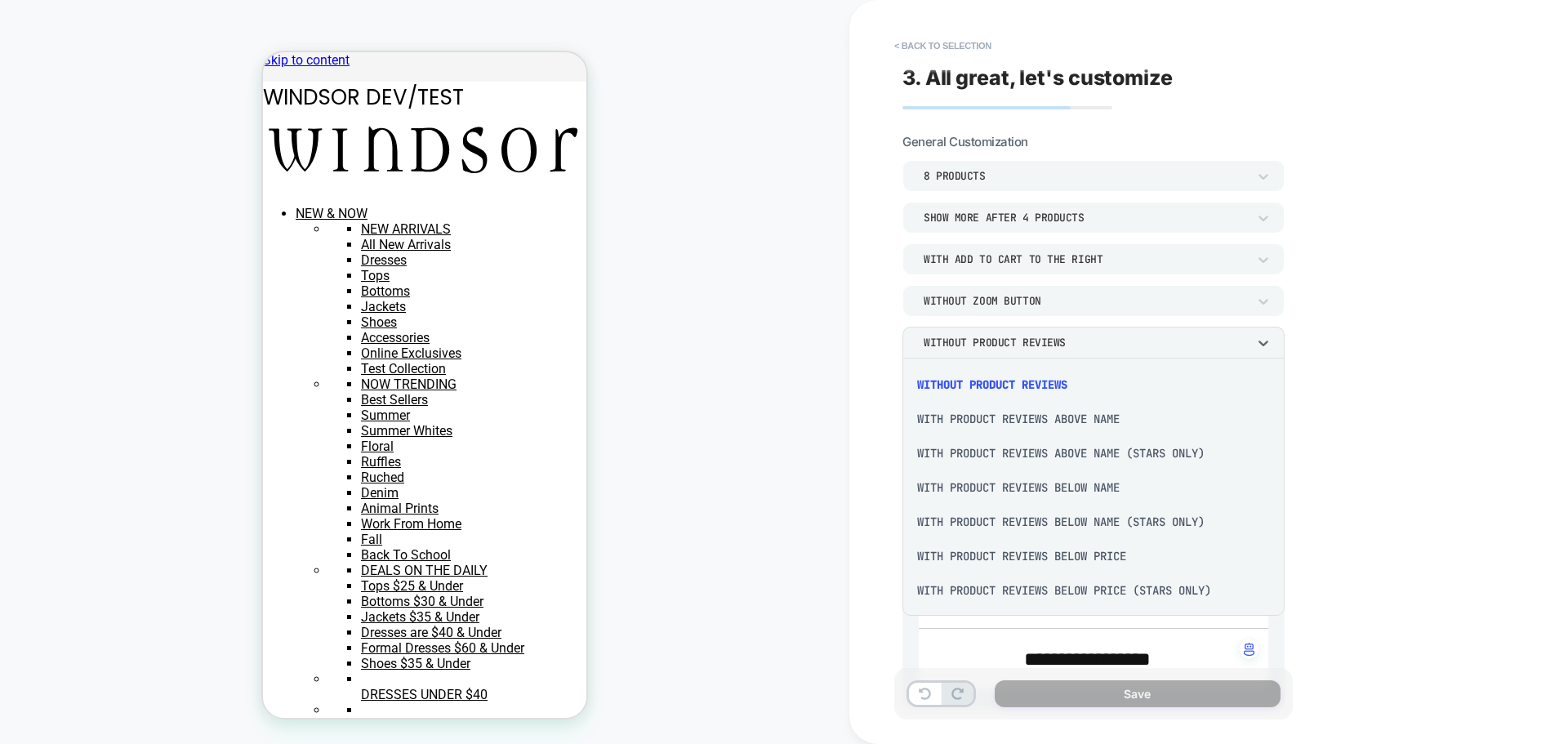
click at [1029, 416] on div "With Product Reviews Above Name" at bounding box center [1093, 419] width 369 height 34
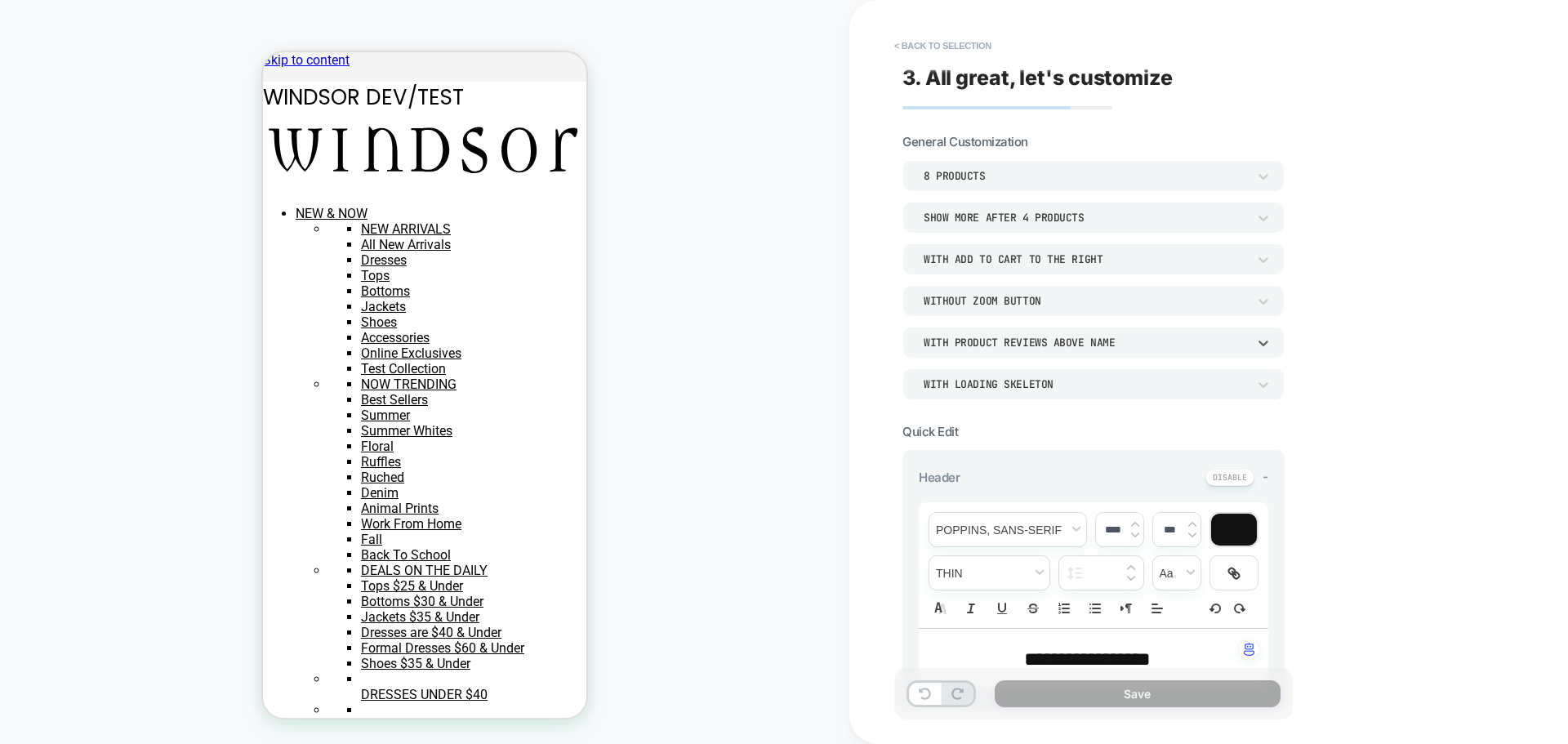
click at [982, 348] on div "With Product Reviews Above Name" at bounding box center [1085, 342] width 323 height 14
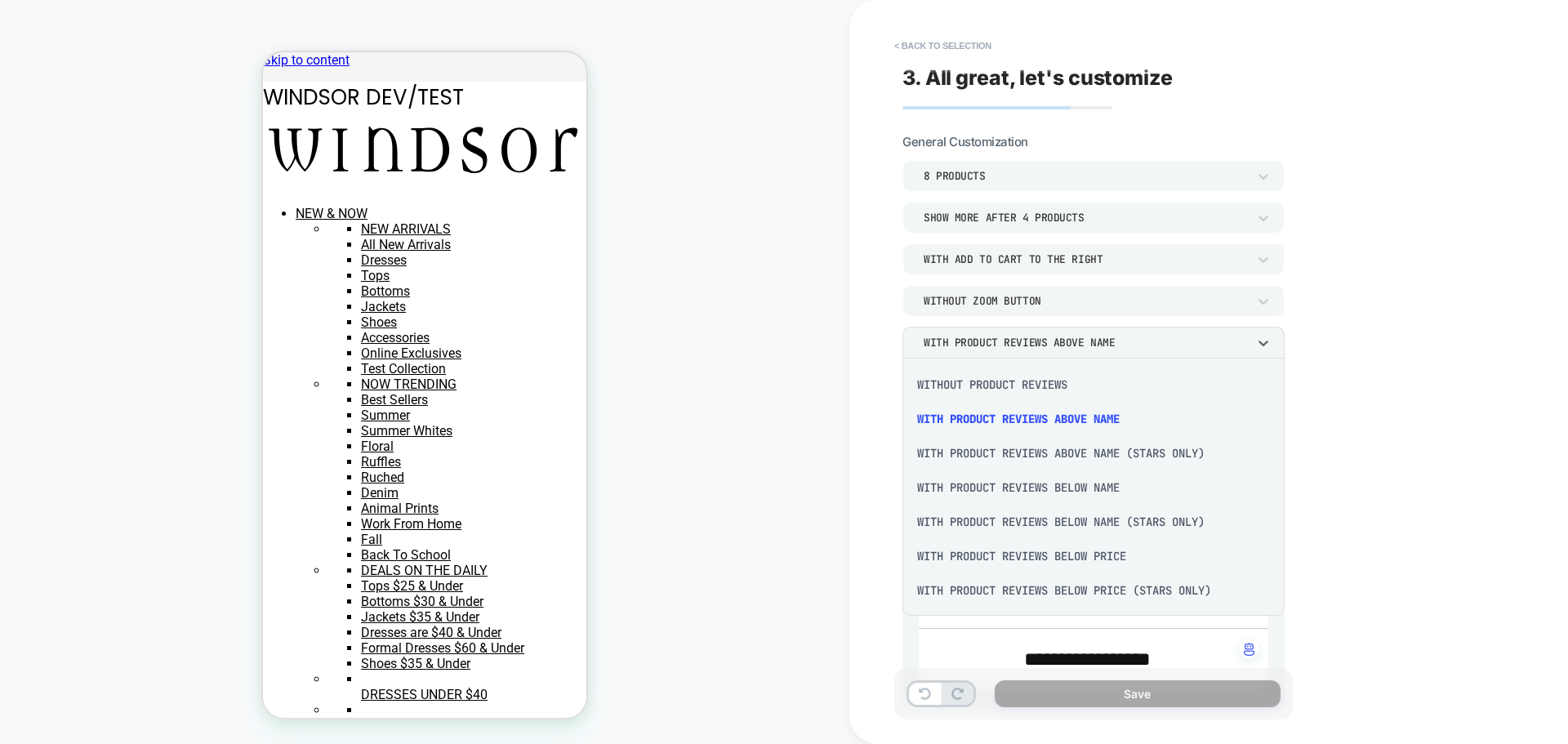
click at [1094, 583] on div "With Product Reviews Below Price (Stars Only)" at bounding box center [1093, 591] width 369 height 34
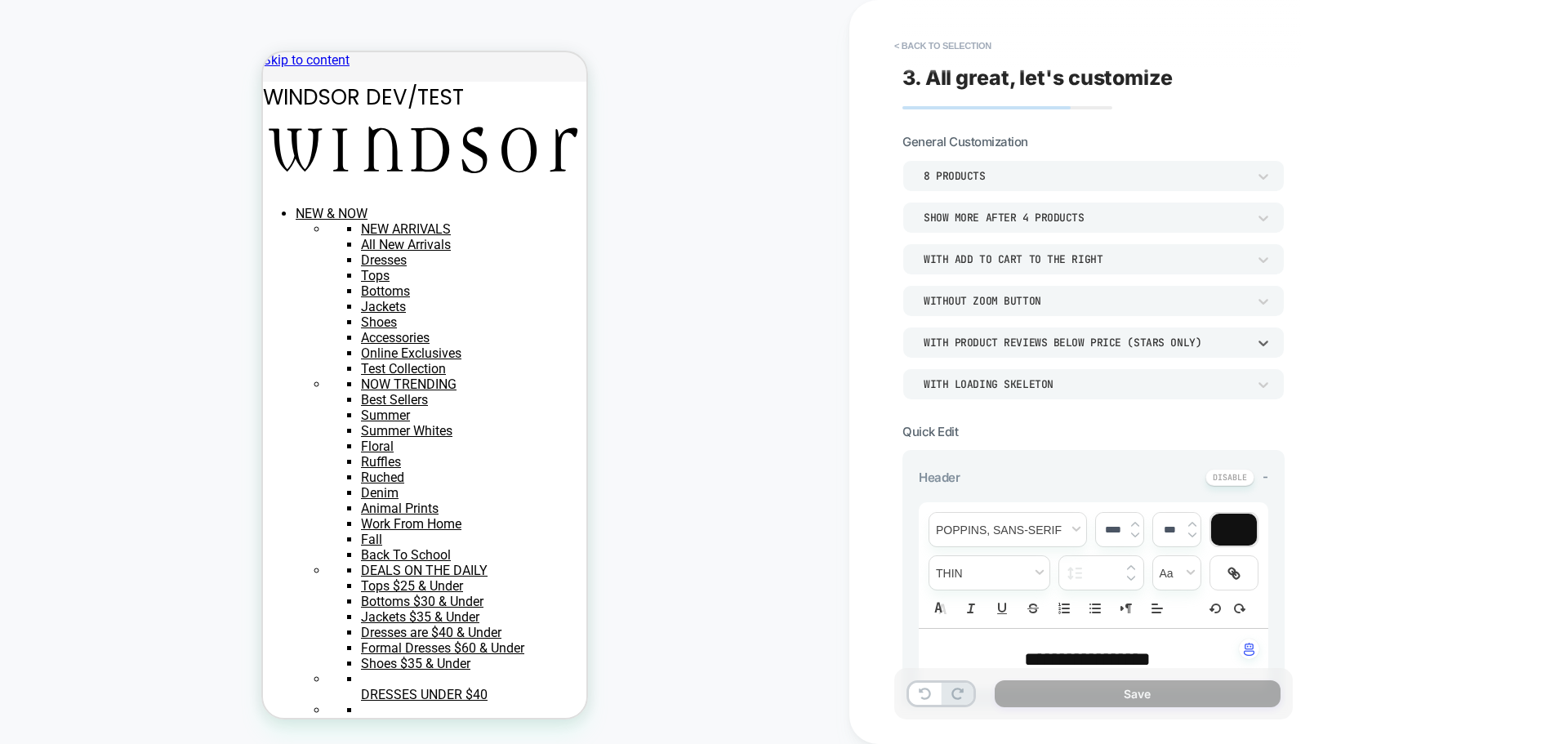
click at [1004, 388] on div "WITH LOADING SKELETON" at bounding box center [1085, 384] width 323 height 14
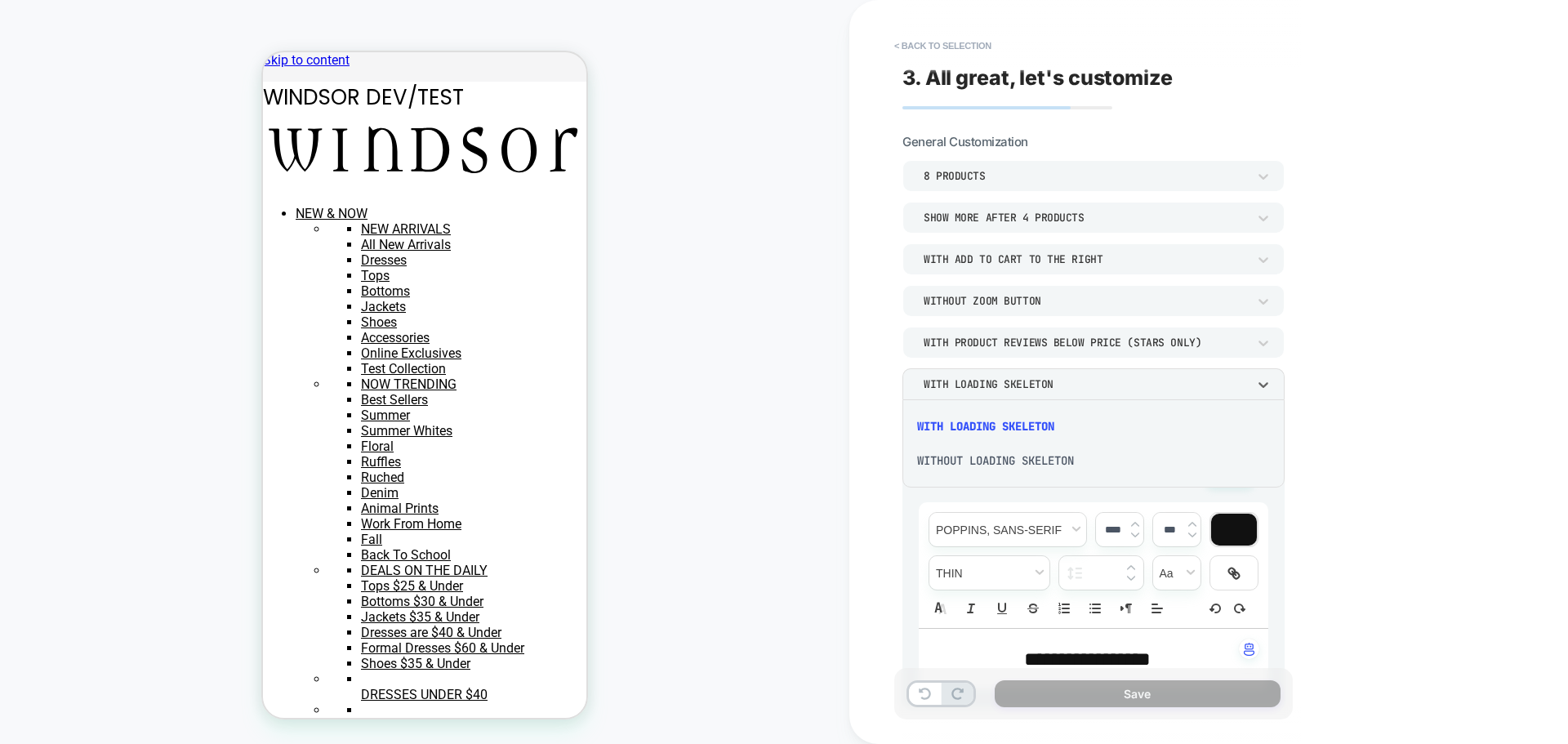
click at [990, 461] on div "WITHOUT LOADING SKELETON" at bounding box center [1093, 461] width 369 height 34
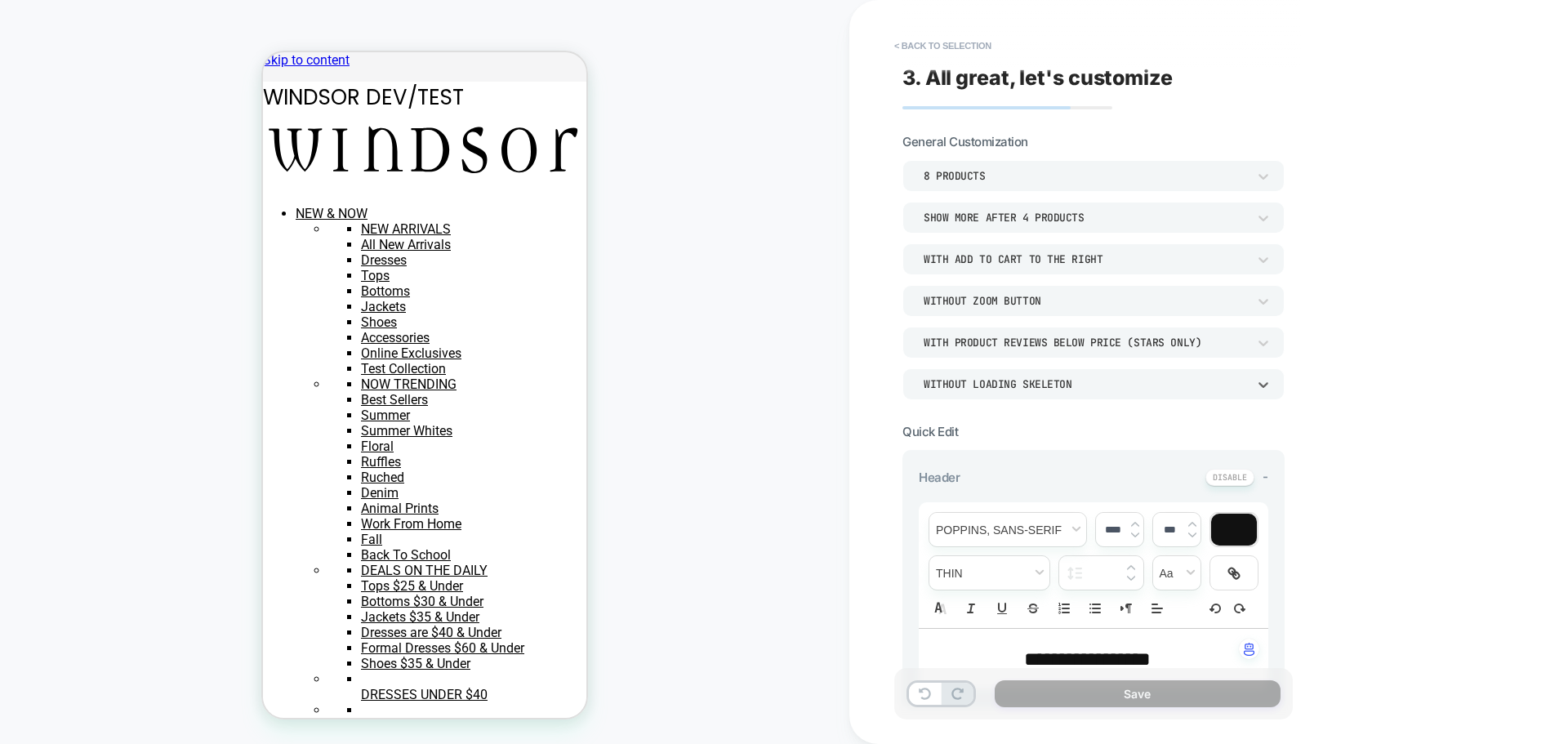
click at [1001, 395] on div "WITHOUT LOADING SKELETON" at bounding box center [1093, 384] width 382 height 31
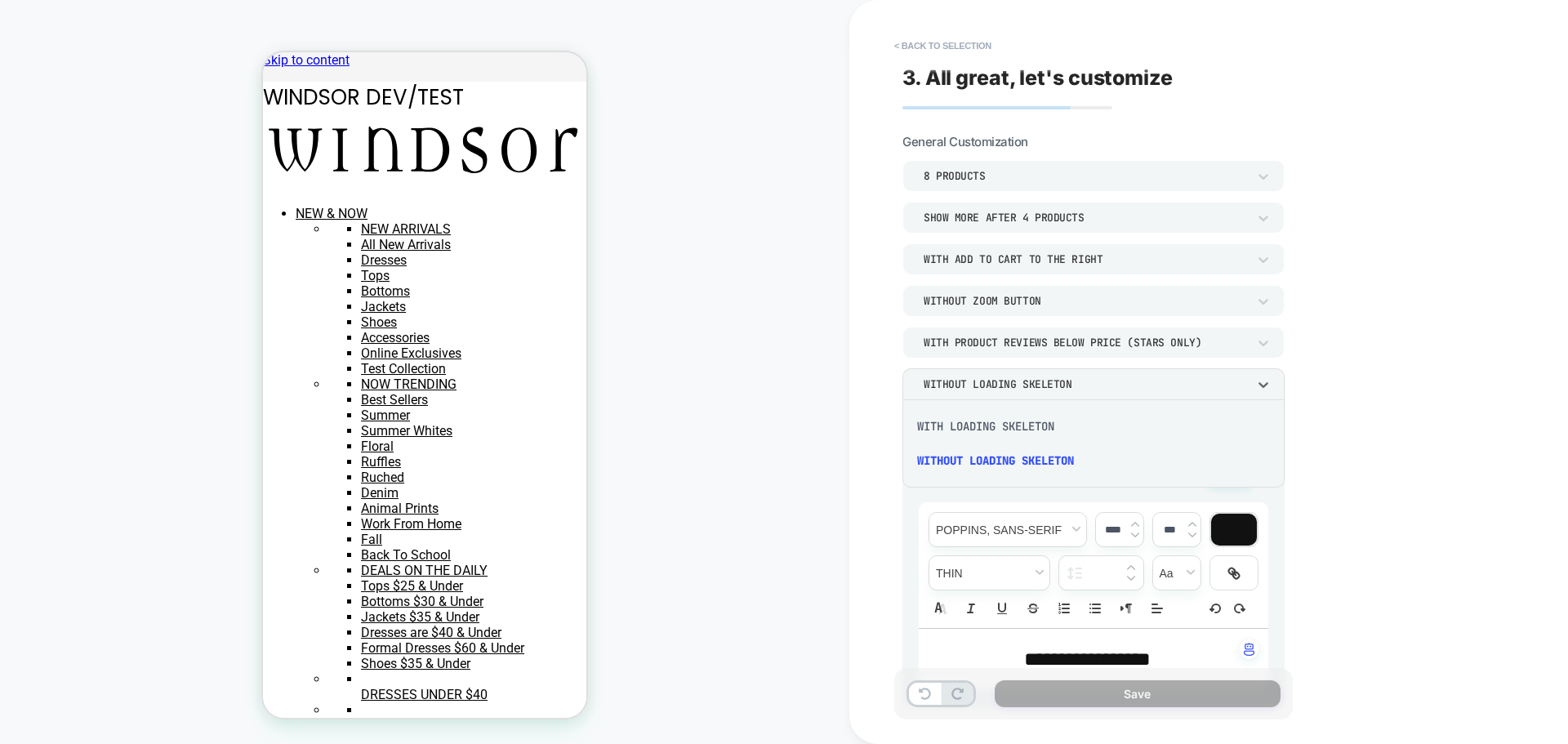
click at [1000, 435] on div "WITH LOADING SKELETON" at bounding box center [1093, 426] width 369 height 34
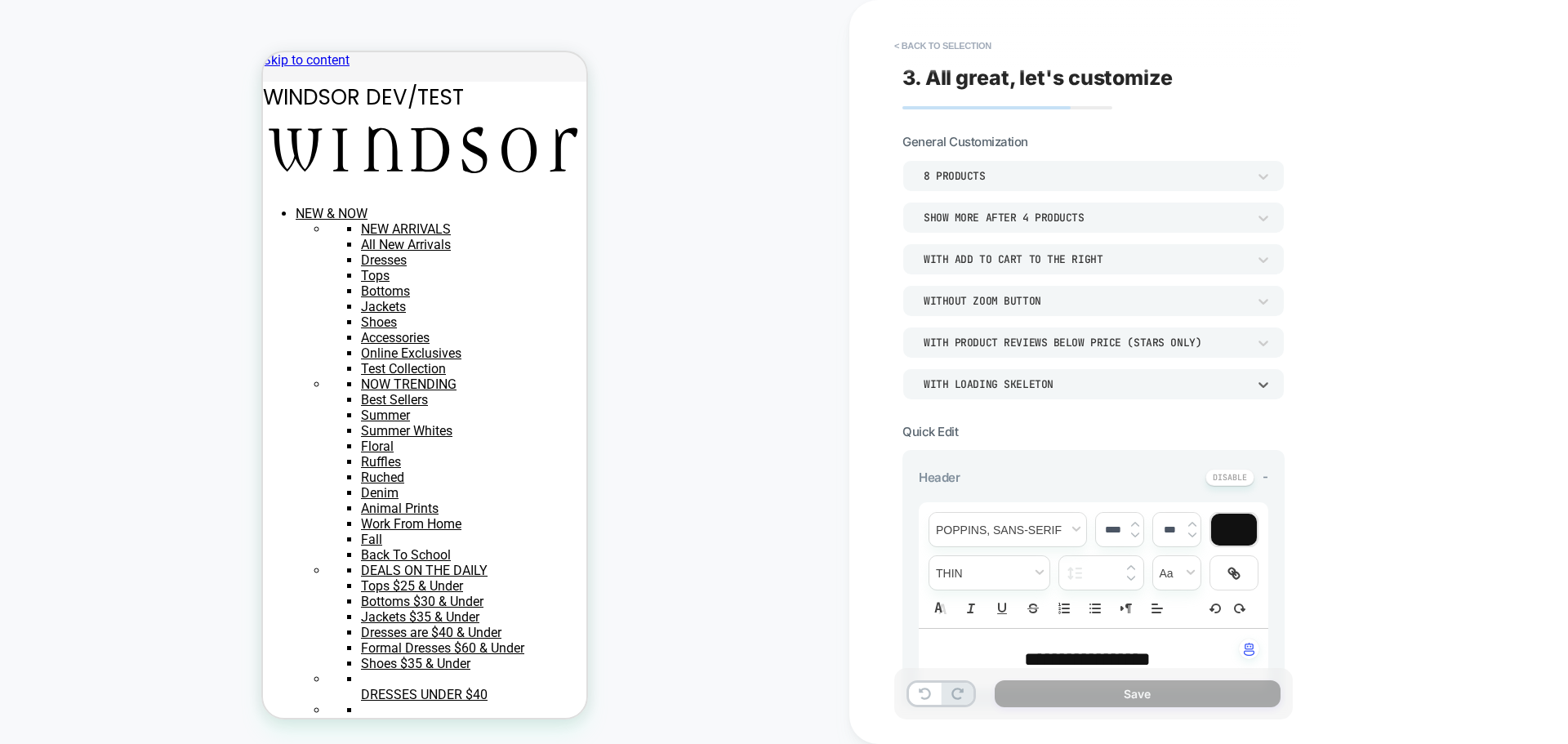
click at [1003, 393] on div "WITH LOADING SKELETON" at bounding box center [1093, 384] width 382 height 31
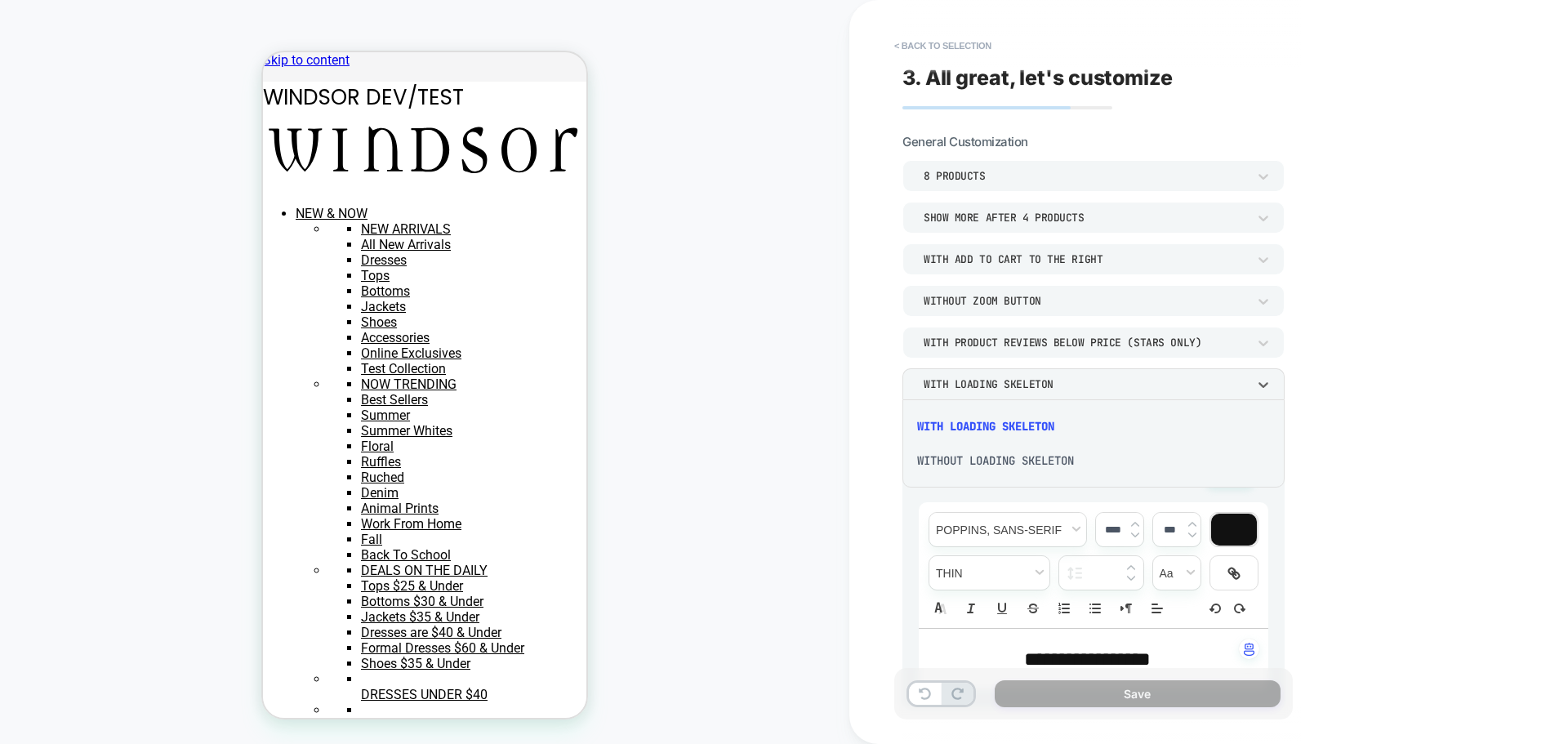
click at [1003, 452] on div "WITHOUT LOADING SKELETON" at bounding box center [1093, 461] width 369 height 34
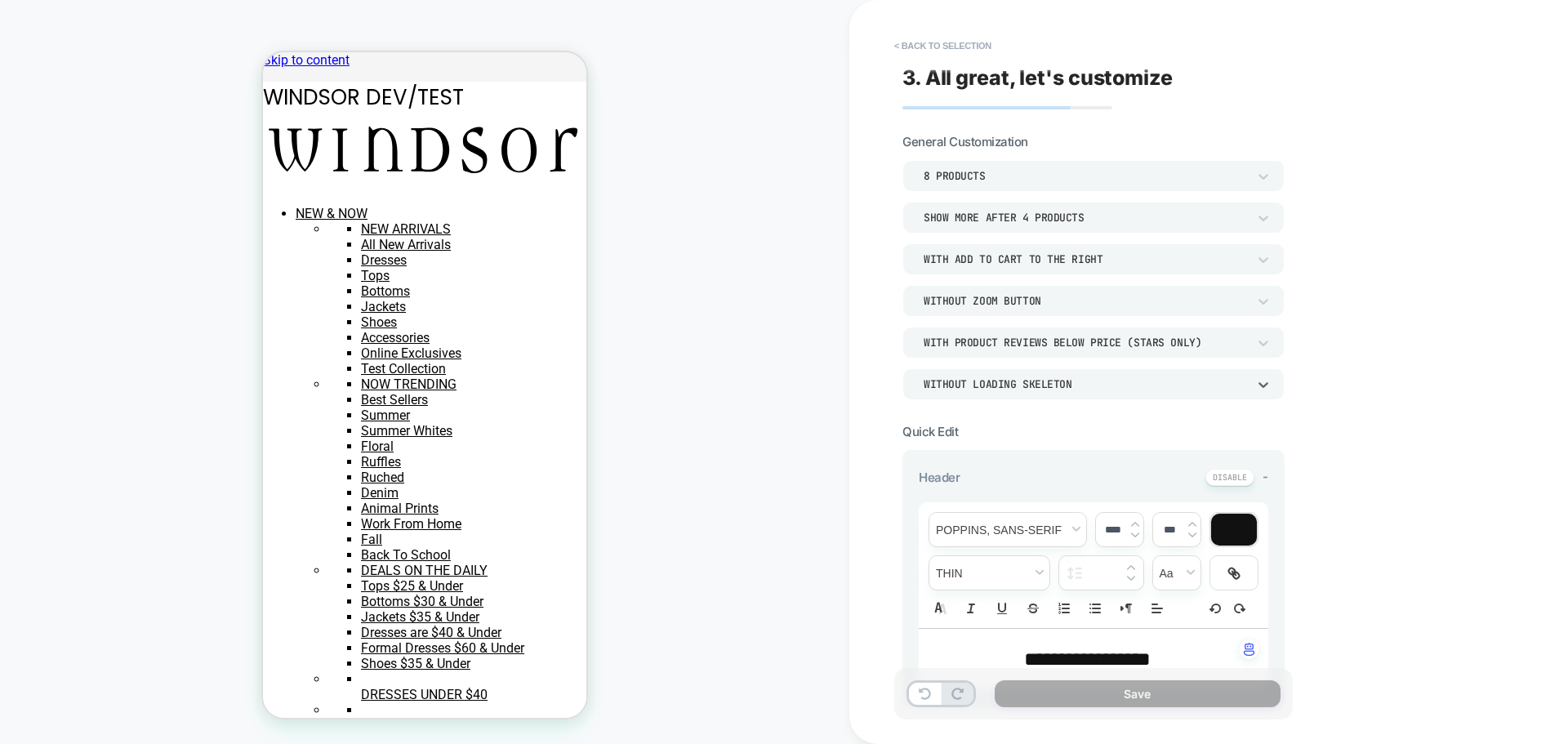
click at [992, 390] on div "WITHOUT LOADING SKELETON" at bounding box center [1085, 384] width 323 height 14
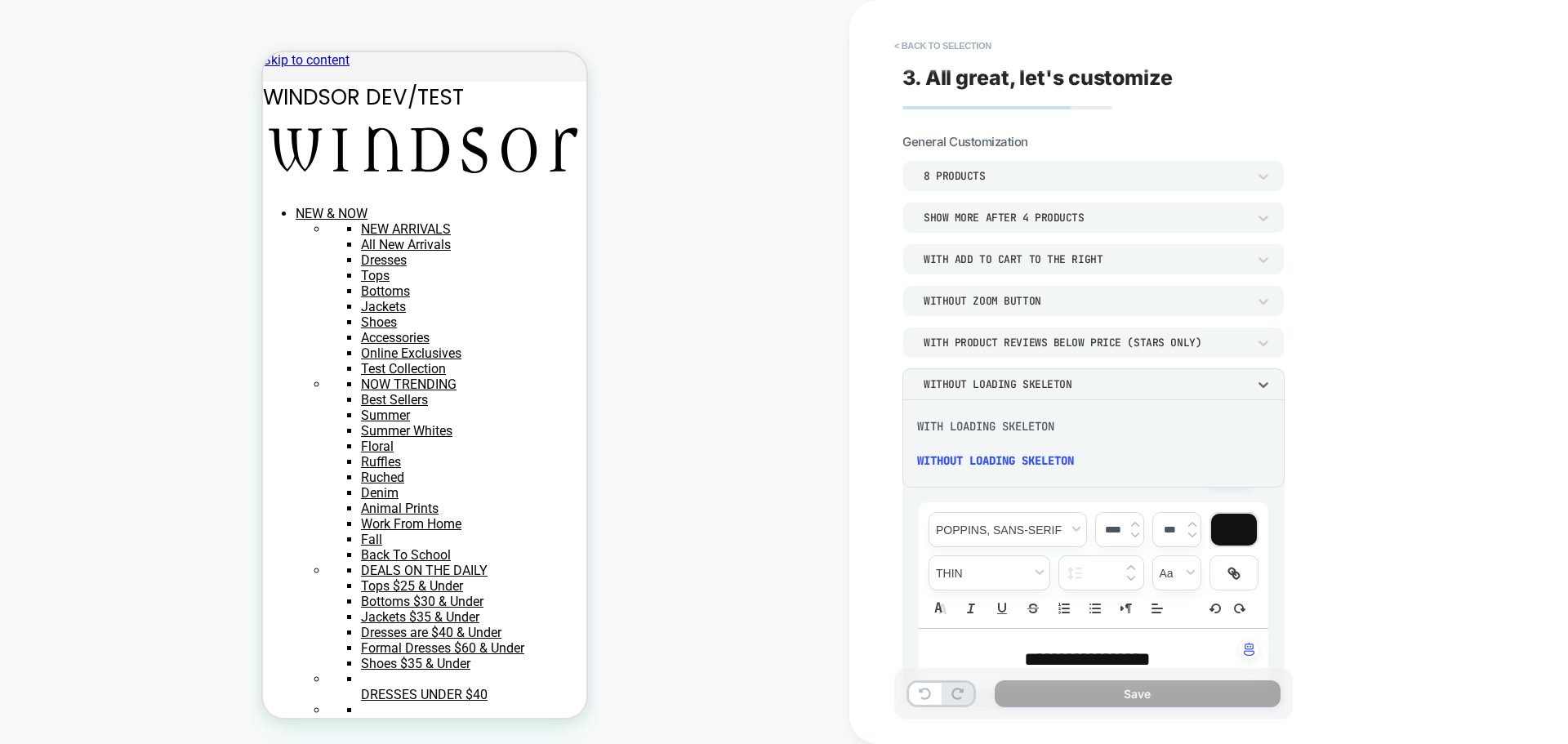
click at [881, 358] on div at bounding box center [784, 372] width 1568 height 744
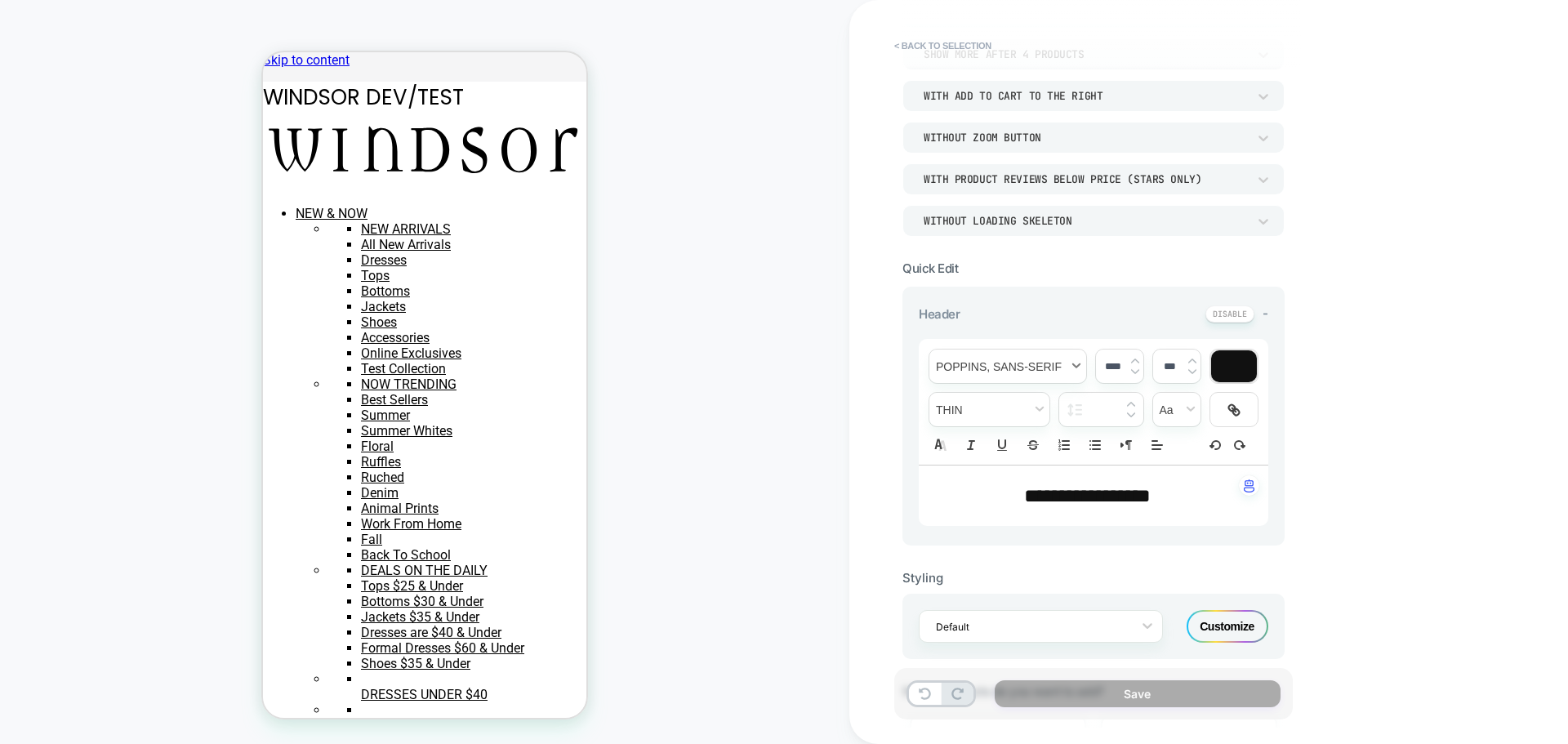
scroll to position [245, 0]
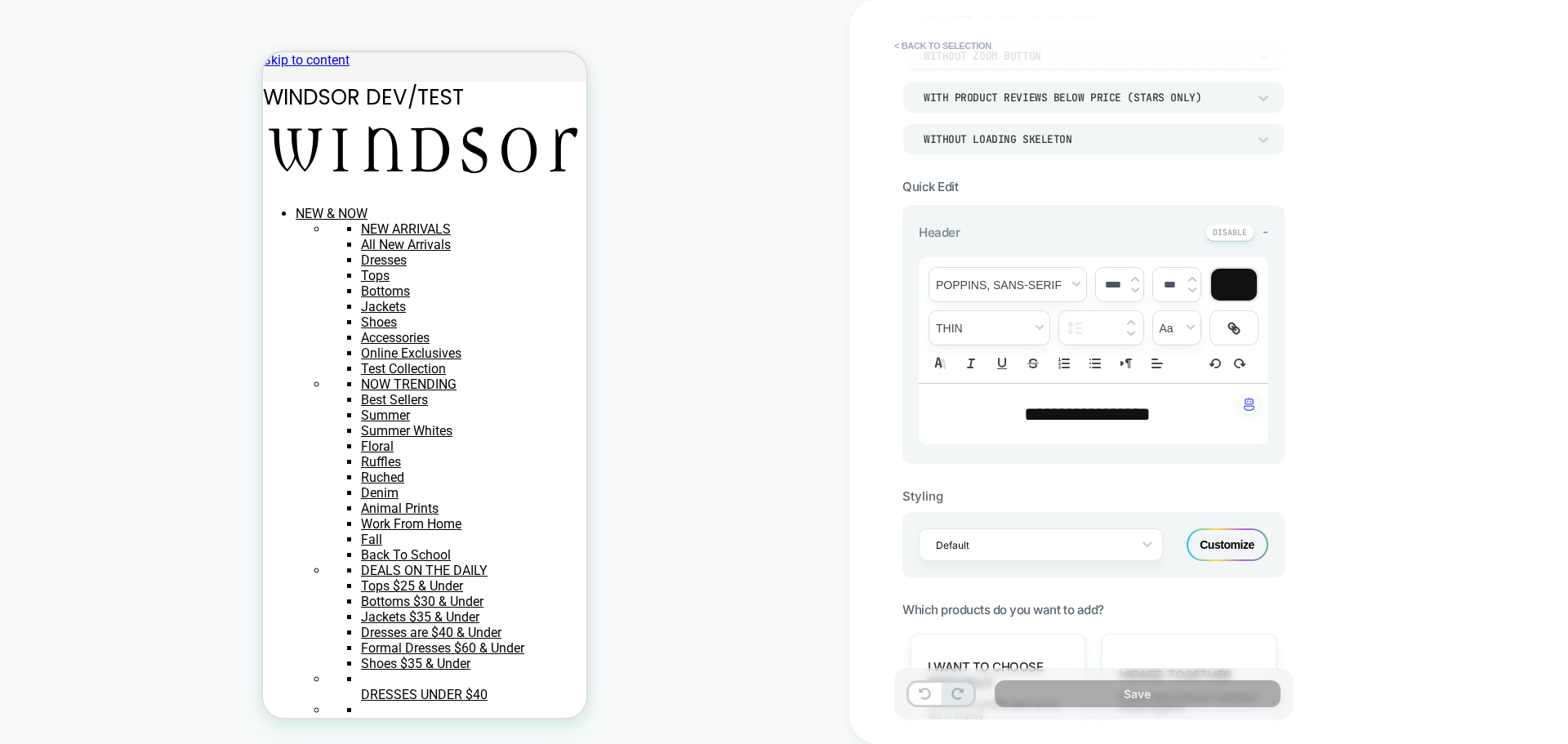
click at [1095, 416] on span "**********" at bounding box center [1088, 415] width 127 height 20
type input "****"
click at [1093, 421] on span "**********" at bounding box center [1088, 415] width 127 height 20
click at [1092, 422] on span "**********" at bounding box center [1088, 415] width 127 height 20
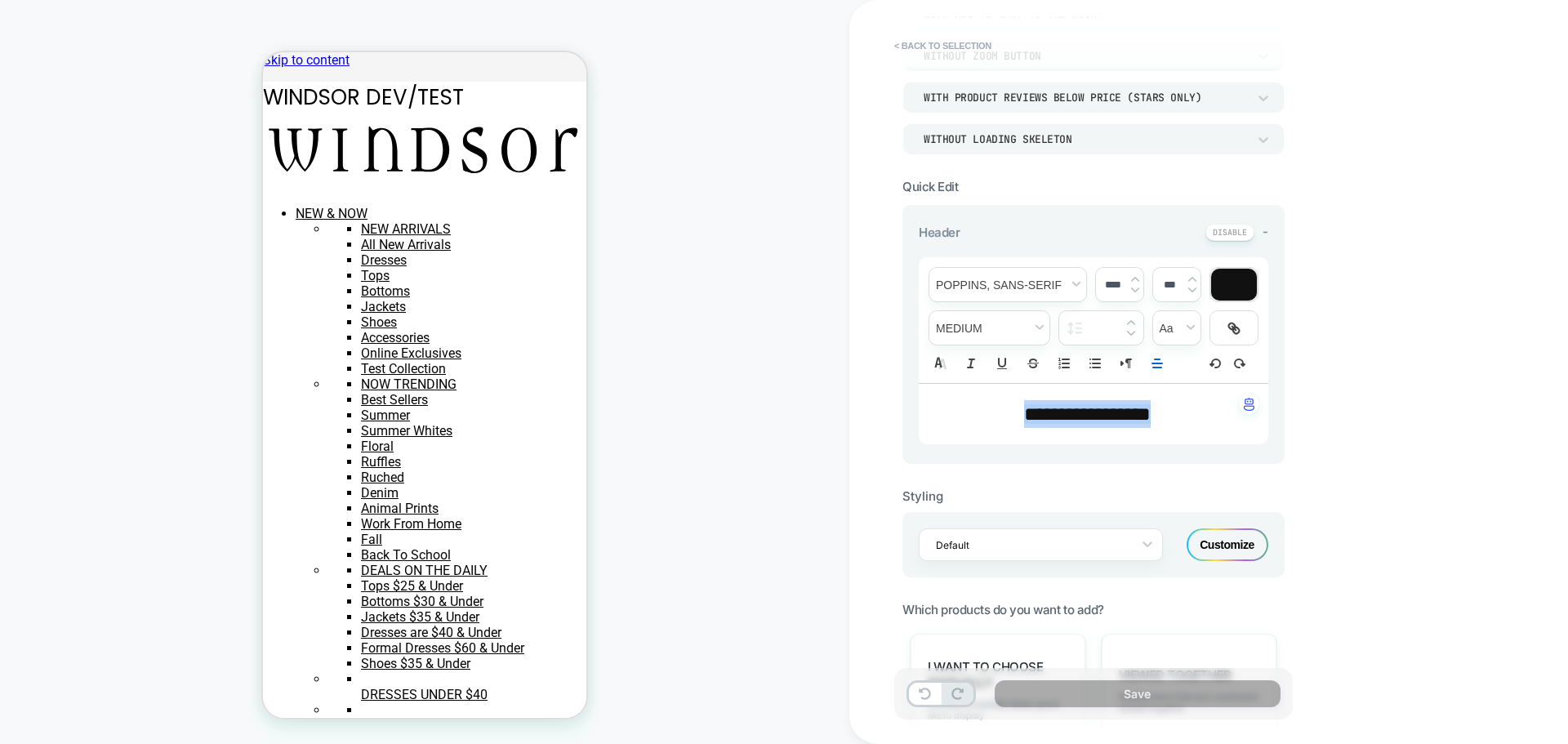
click at [1092, 422] on span "**********" at bounding box center [1088, 415] width 127 height 20
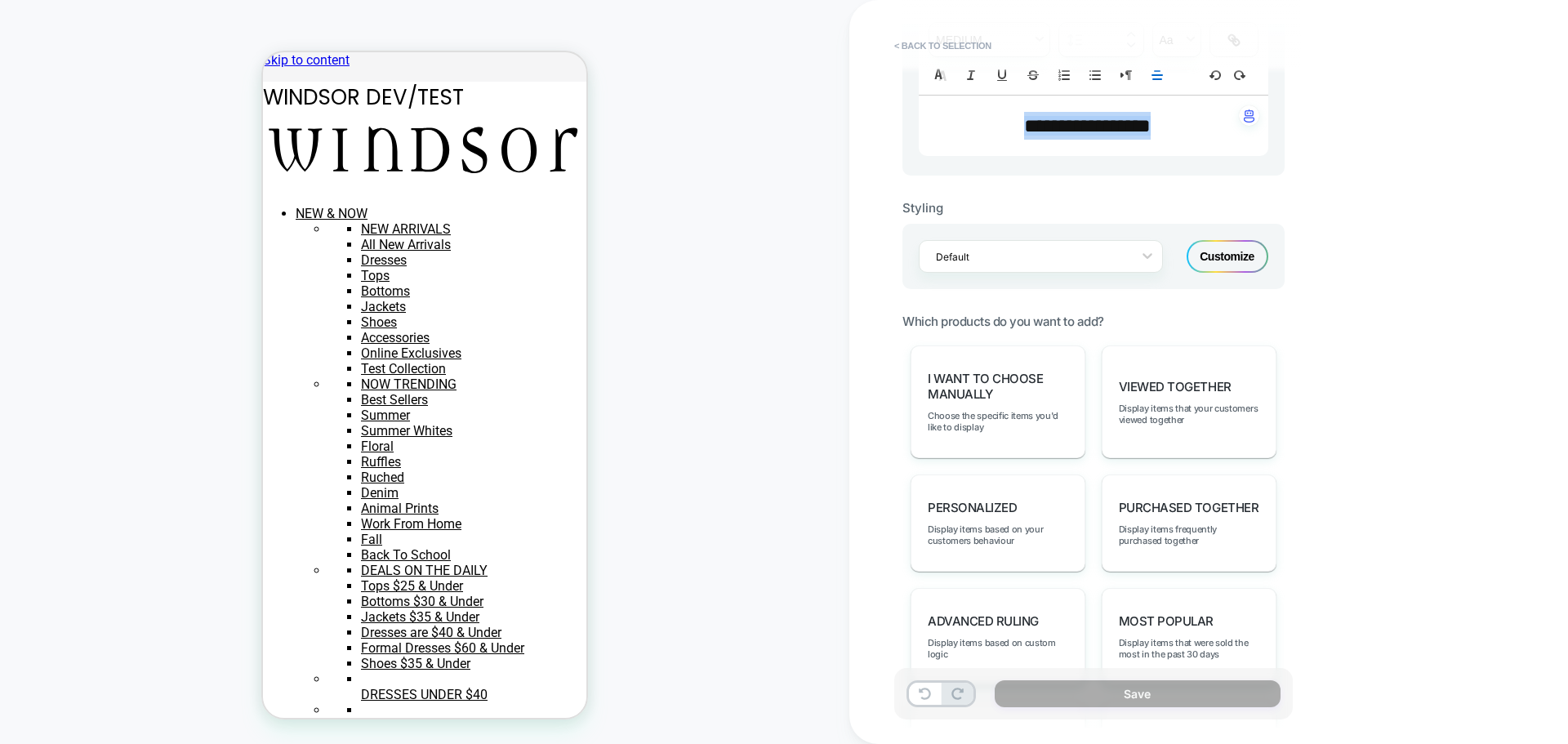
scroll to position [533, 0]
click at [1056, 258] on div at bounding box center [1030, 256] width 188 height 15
click at [1059, 181] on div "M-crt-list-newstyle" at bounding box center [1041, 186] width 244 height 29
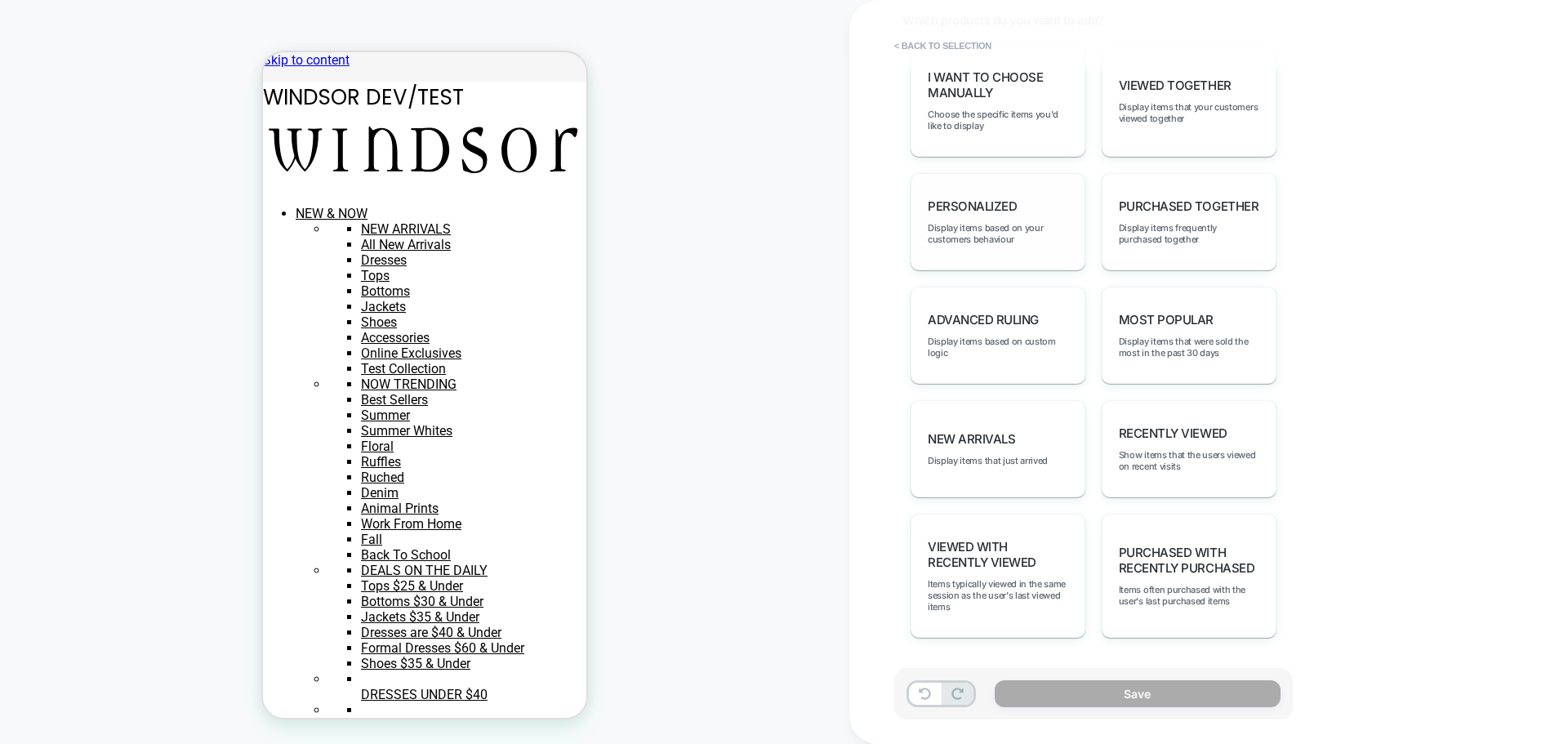
scroll to position [640, 0]
click at [1165, 236] on span "Display items frequently purchased together" at bounding box center [1188, 233] width 140 height 23
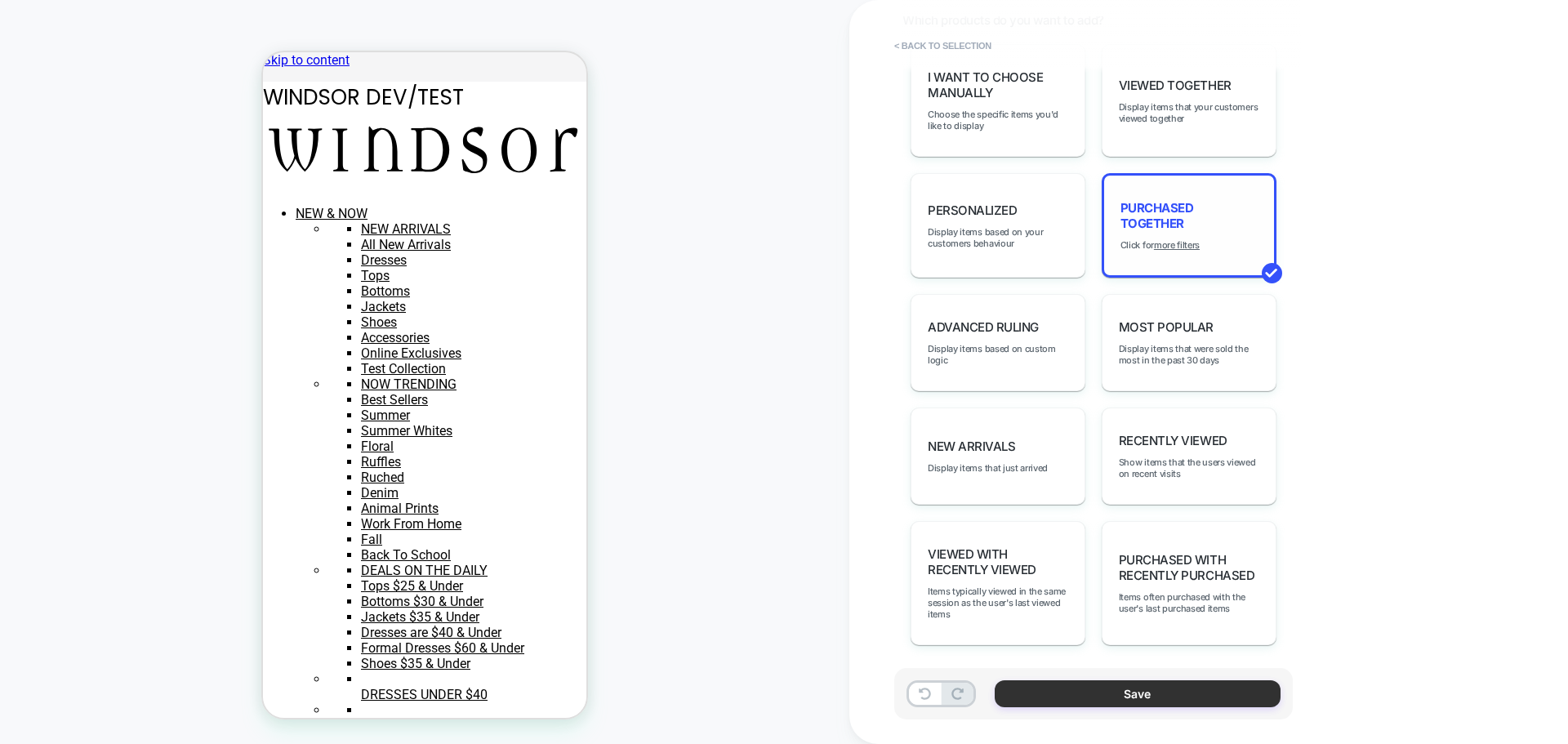
click at [1113, 692] on button "Save" at bounding box center [1137, 694] width 286 height 27
type textarea "*"
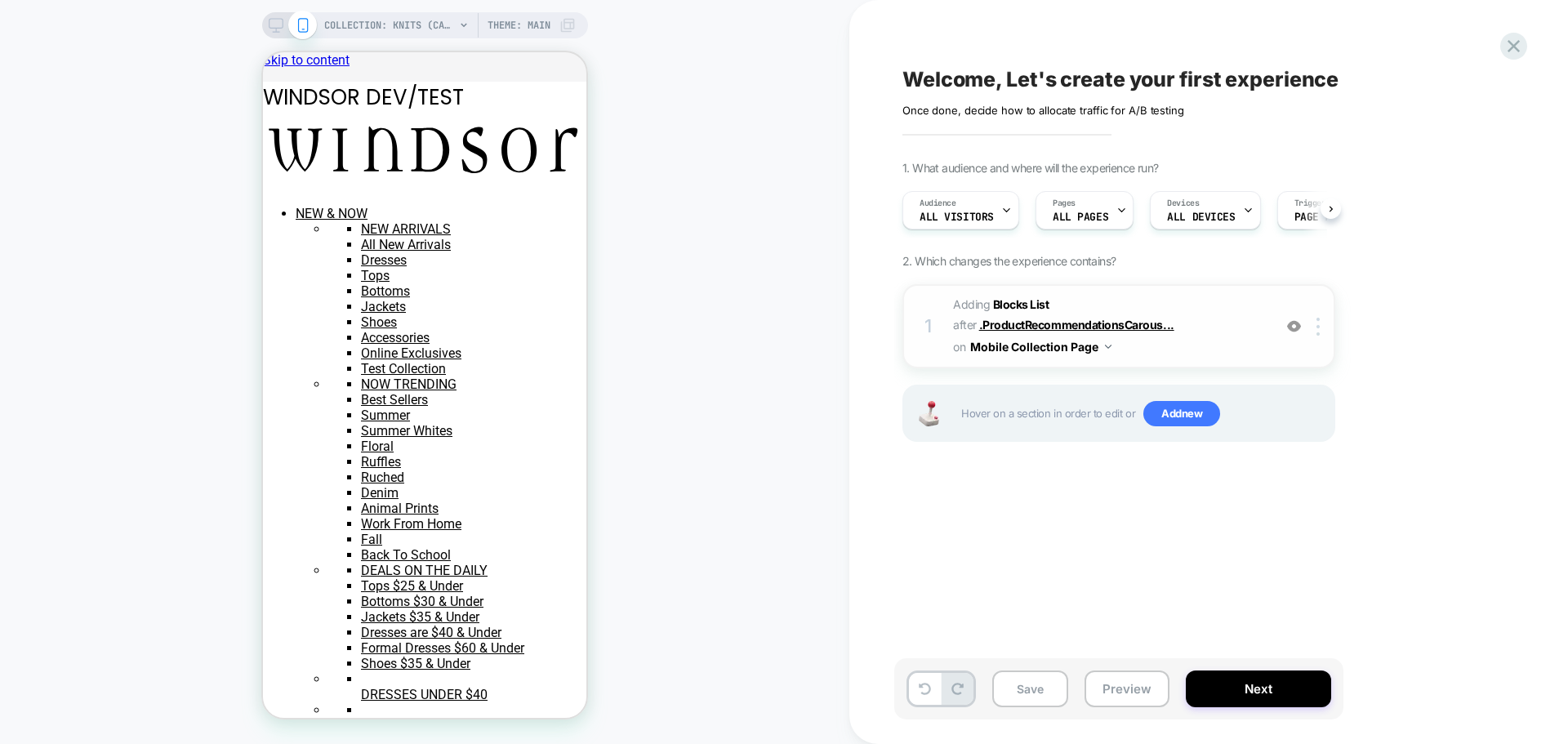
scroll to position [0, 1]
click at [1251, 691] on button "Next" at bounding box center [1258, 689] width 146 height 37
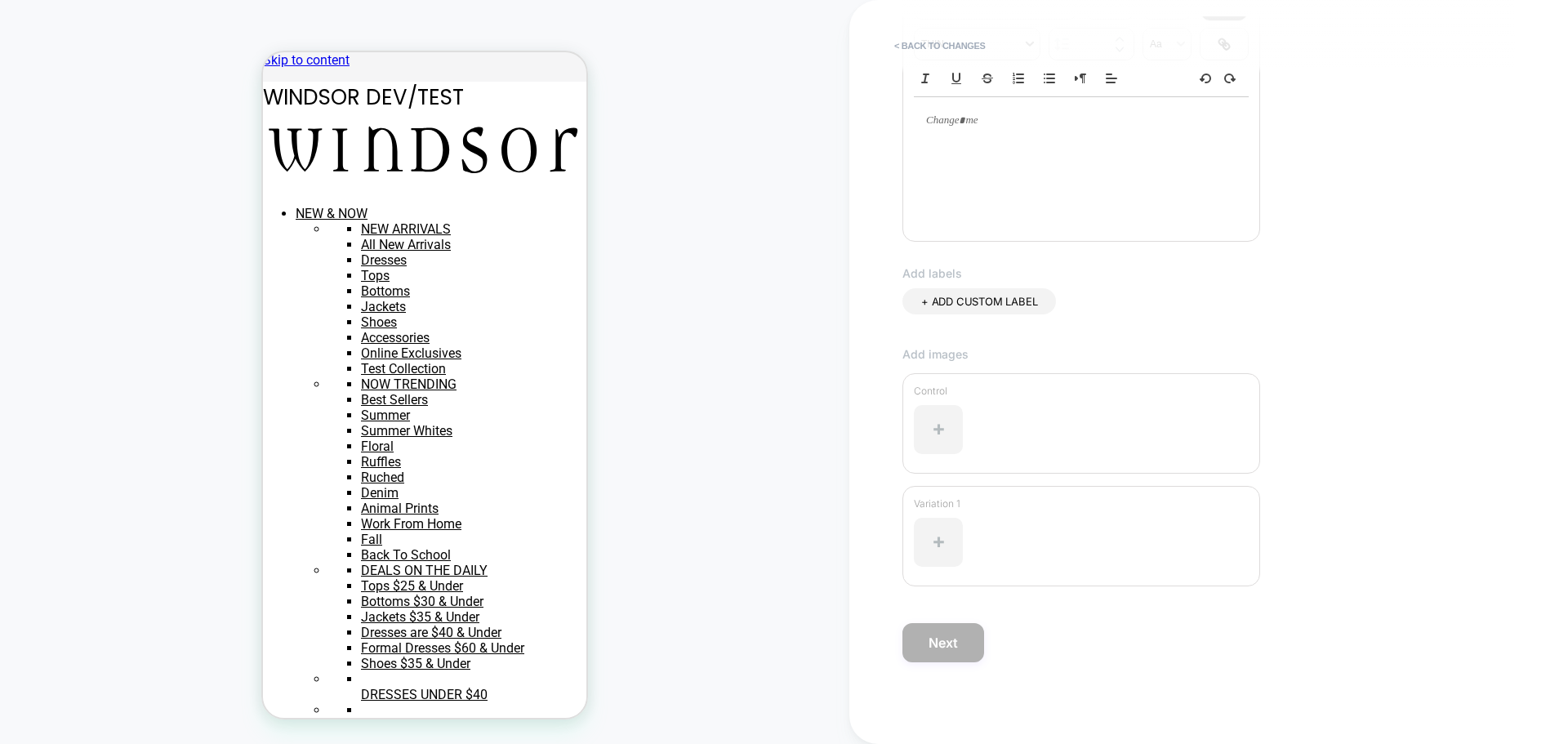
scroll to position [0, 0]
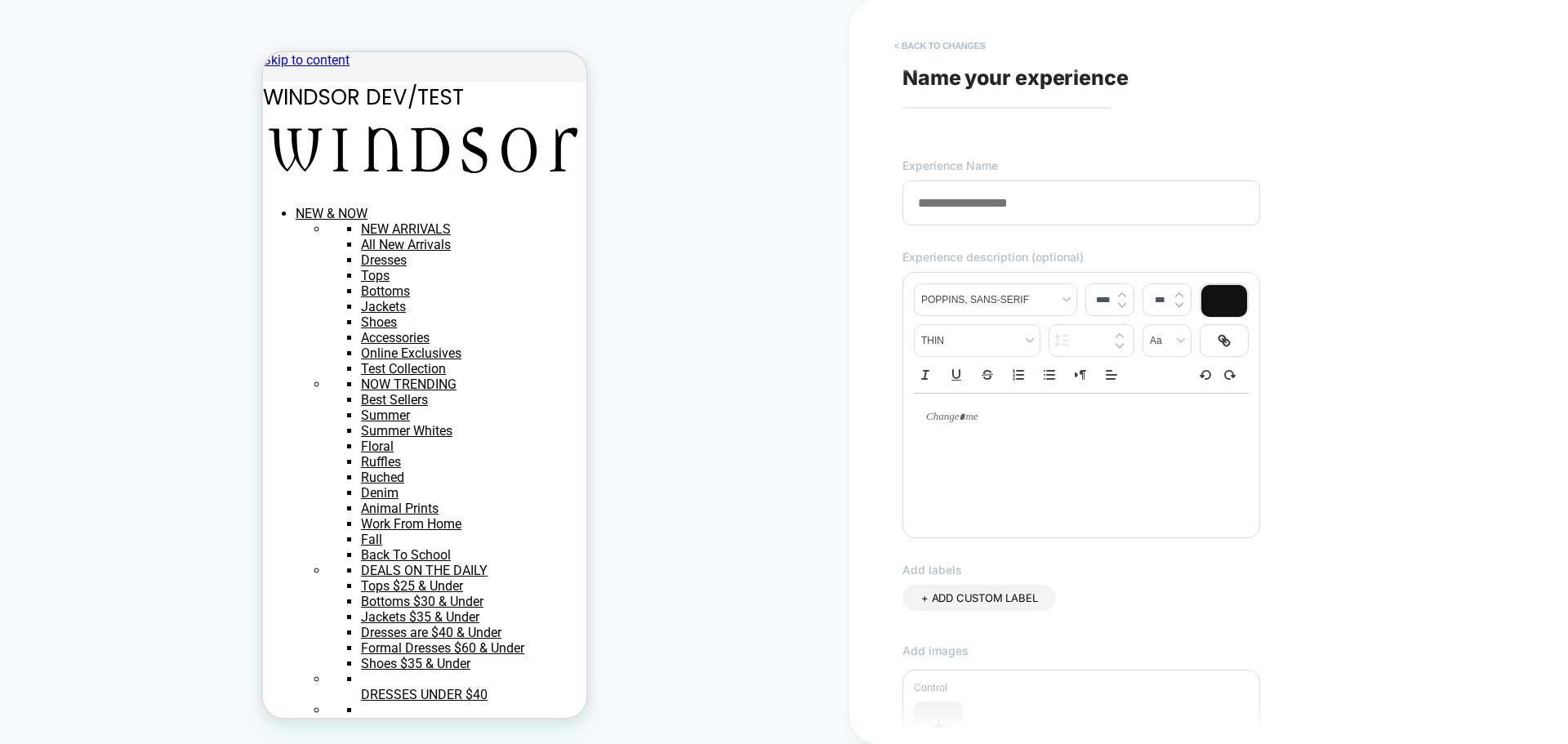
click at [947, 38] on button "< Back to changes" at bounding box center [939, 45] width 108 height 26
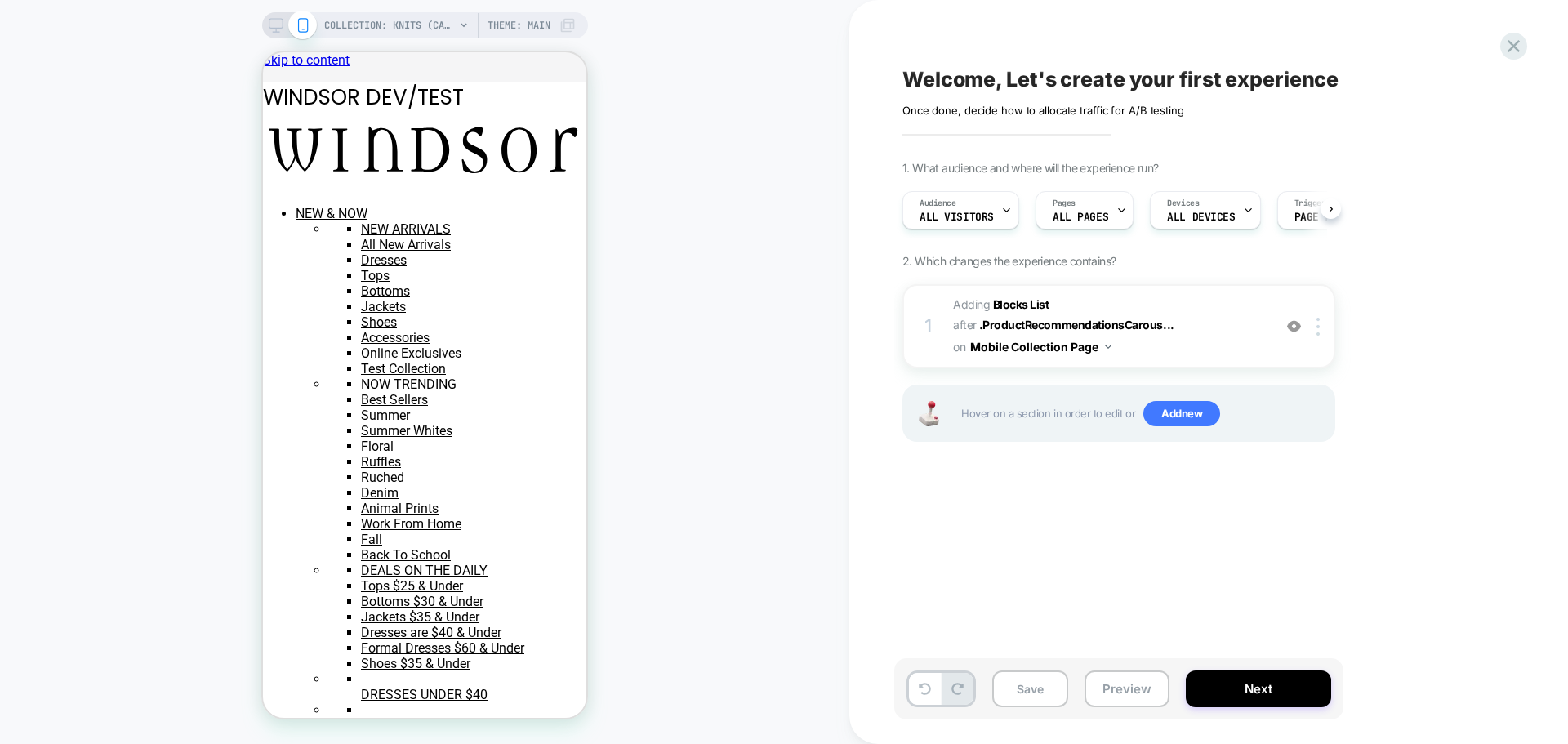
scroll to position [0, 1]
click at [1516, 46] on icon at bounding box center [1514, 46] width 22 height 22
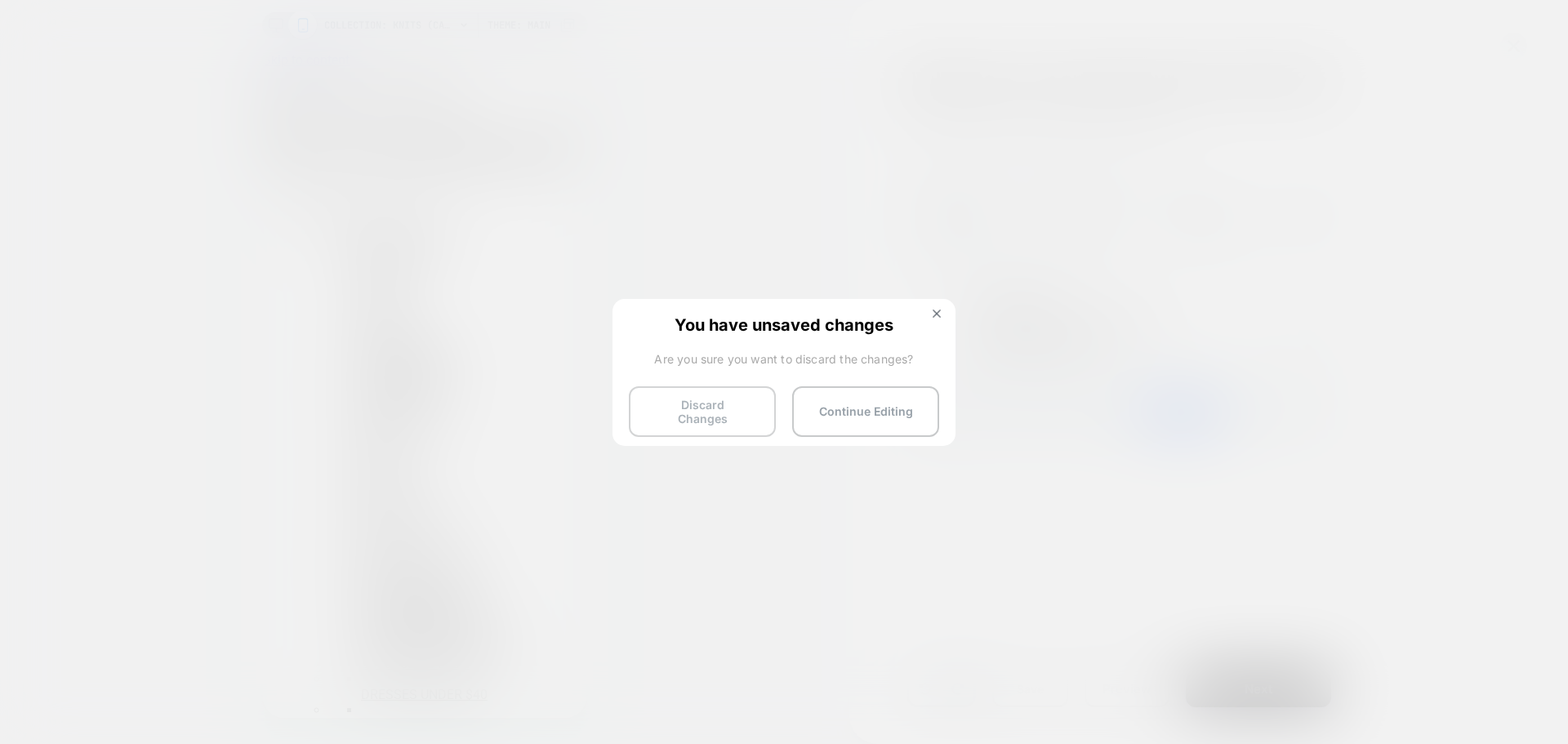
click at [739, 409] on button "Discard Changes" at bounding box center [702, 412] width 147 height 51
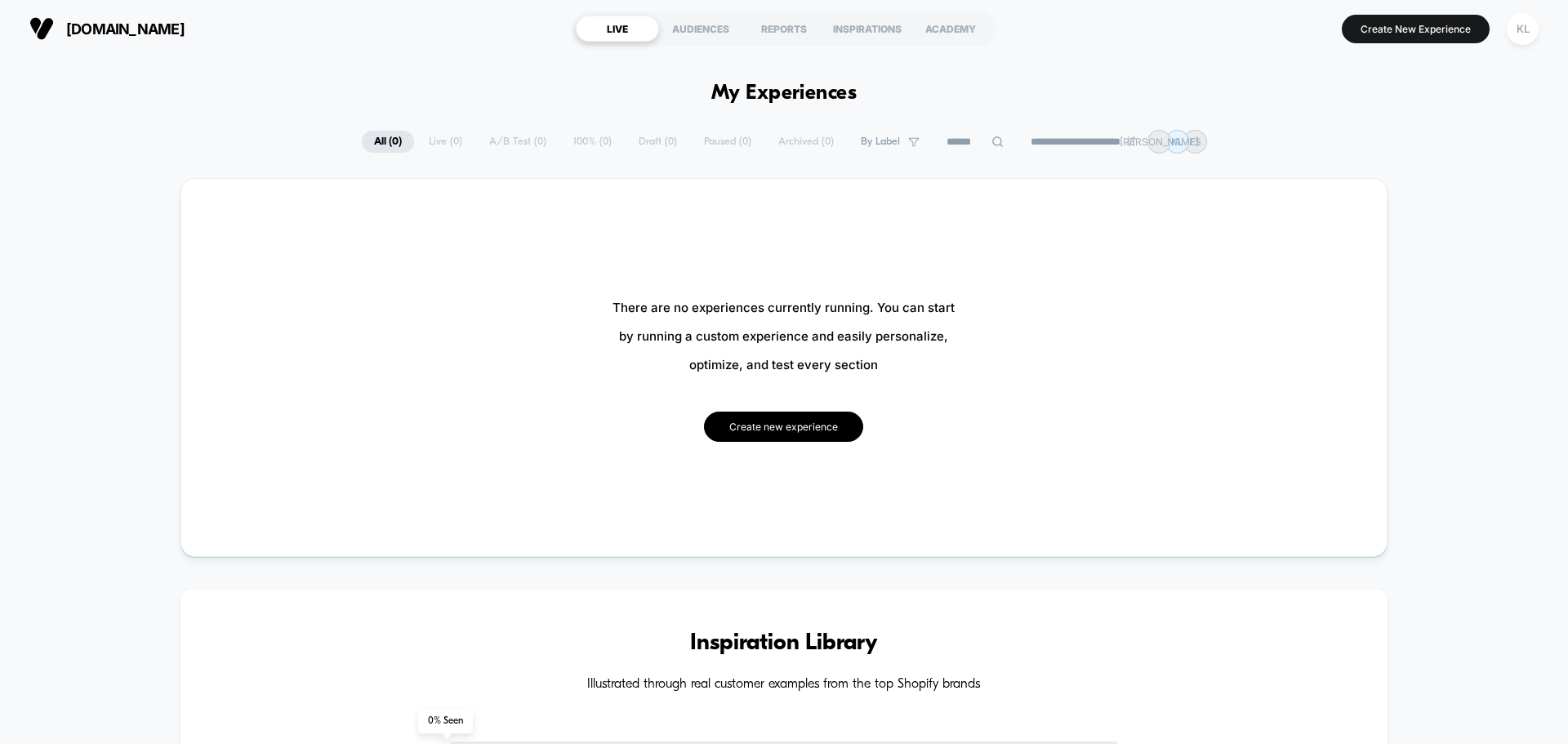
click at [816, 426] on button "Create new experience" at bounding box center [784, 426] width 159 height 30
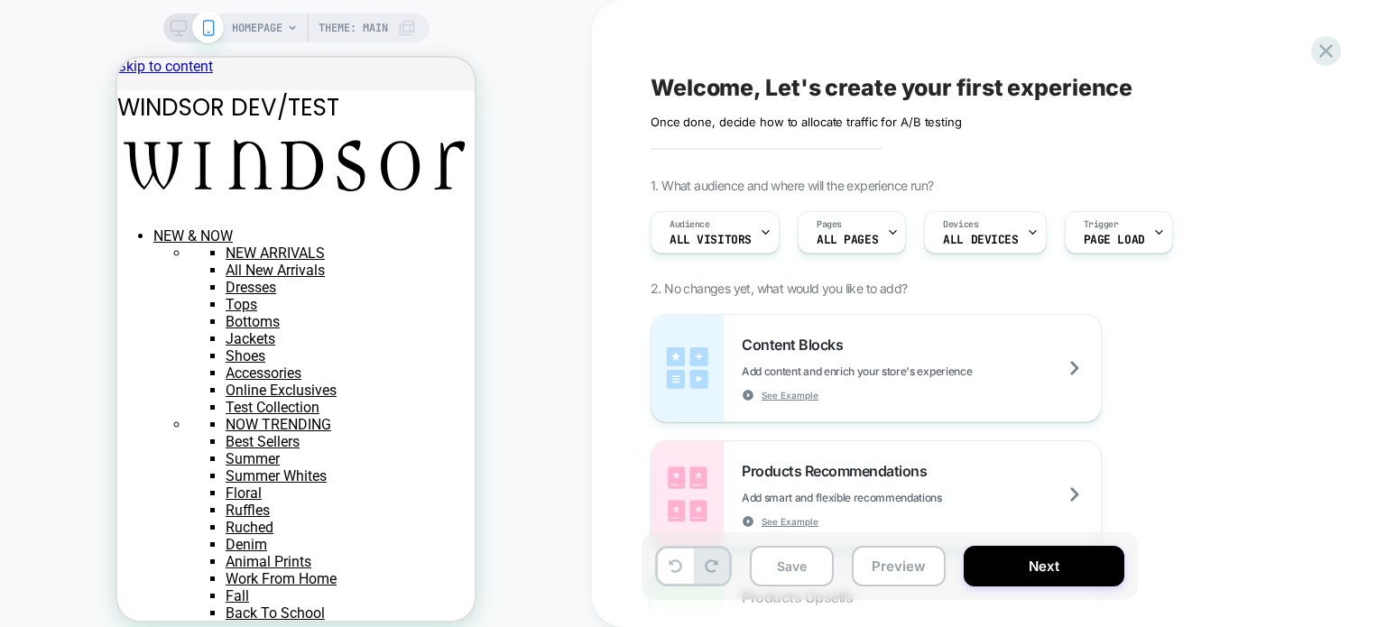
click at [200, 31] on icon at bounding box center [208, 28] width 16 height 16
click at [171, 24] on icon at bounding box center [179, 28] width 16 height 16
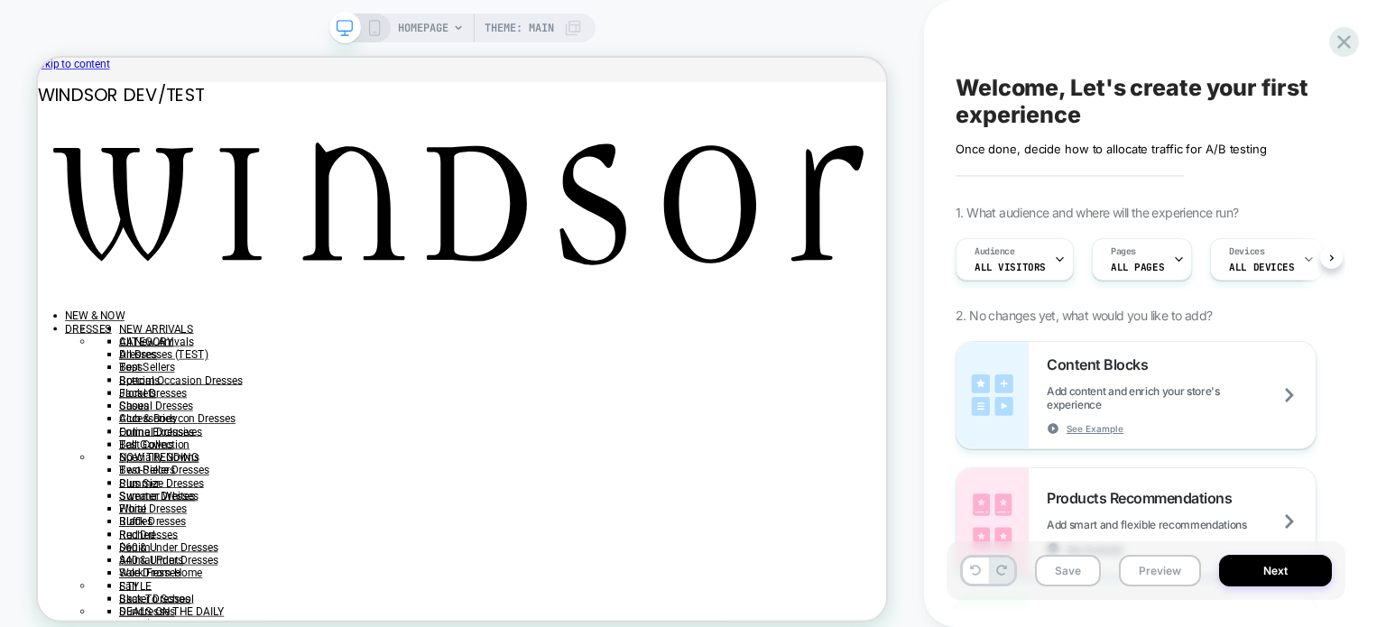
click at [366, 31] on icon at bounding box center [374, 28] width 16 height 16
